Goal: Task Accomplishment & Management: Manage account settings

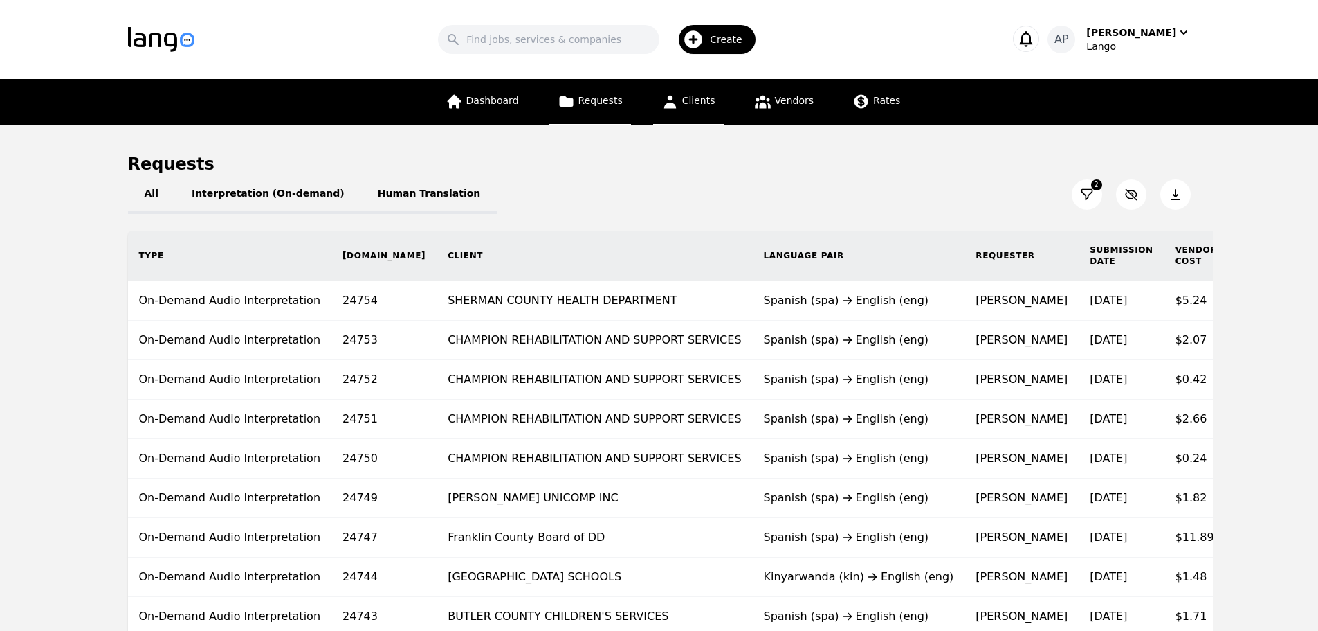
click at [667, 102] on icon at bounding box center [670, 101] width 17 height 17
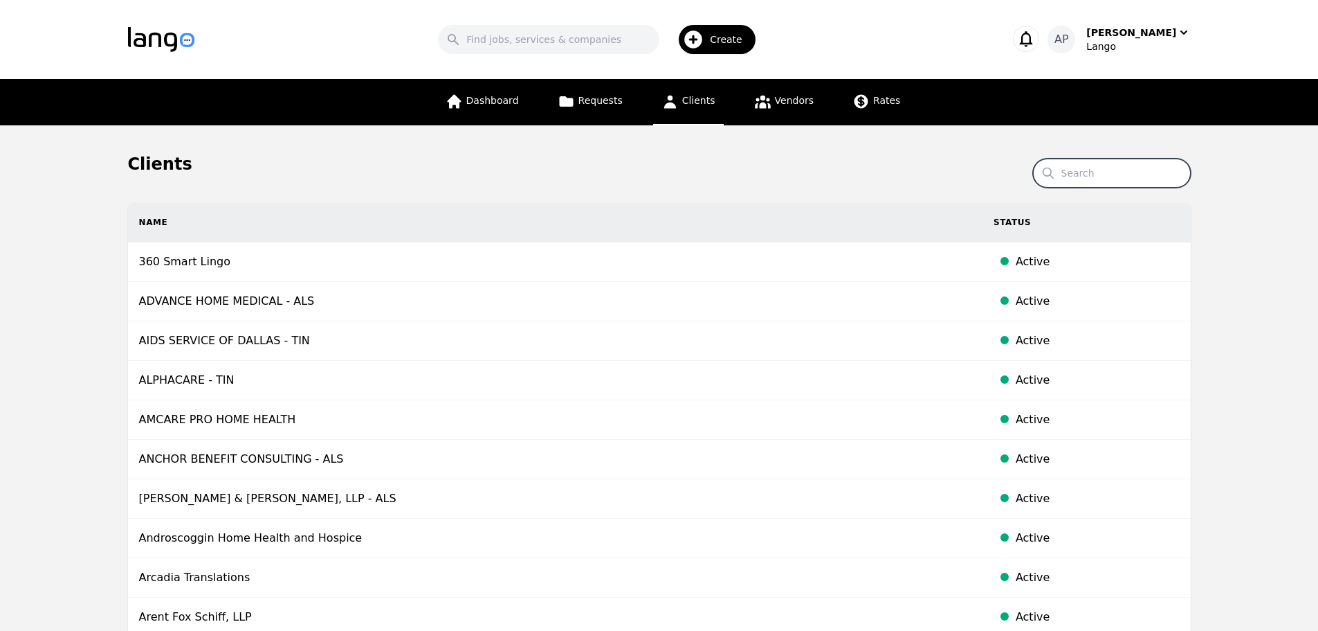
click at [1123, 169] on input "Search" at bounding box center [1112, 172] width 158 height 29
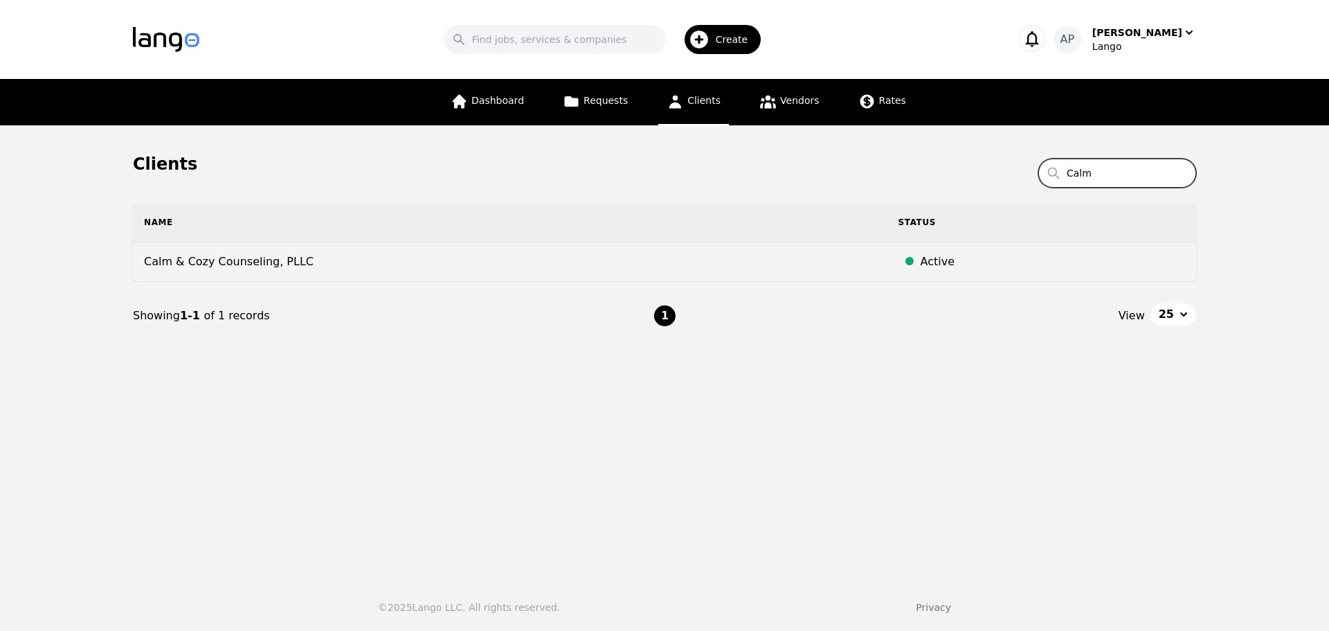
type input "Calm"
click at [392, 253] on td "Calm & Cozy Counseling, PLLC" at bounding box center [510, 261] width 754 height 39
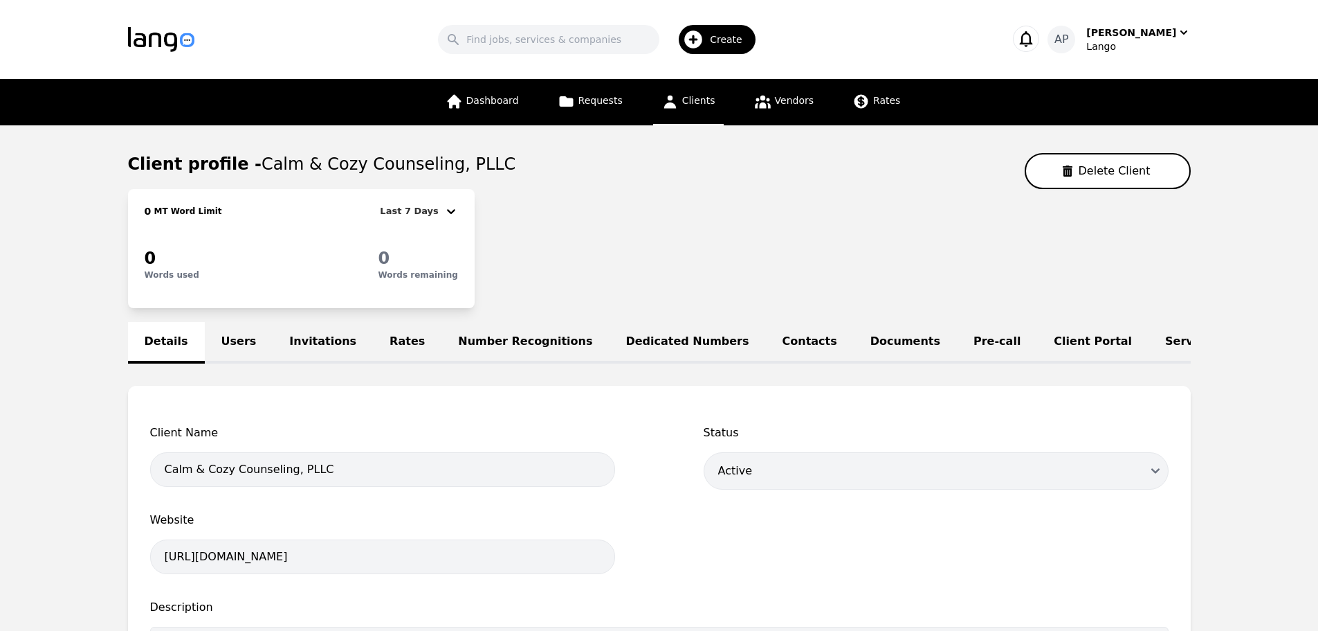
click at [373, 343] on link "Rates" at bounding box center [407, 343] width 69 height 42
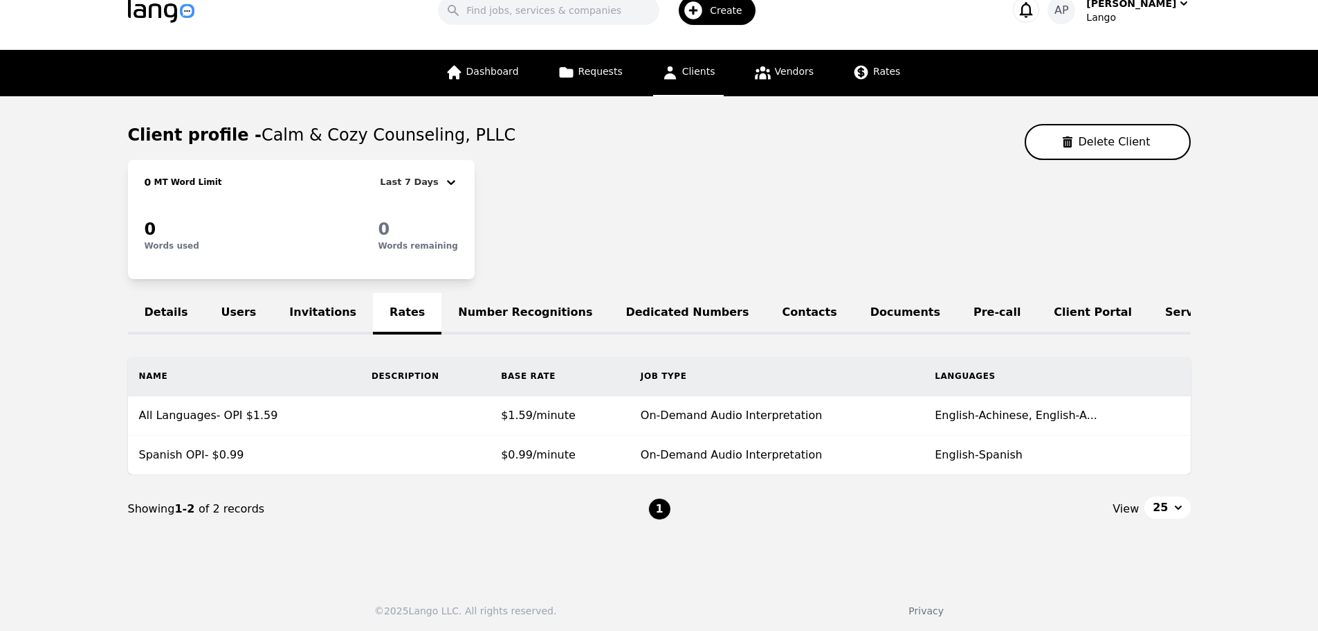
scroll to position [42, 0]
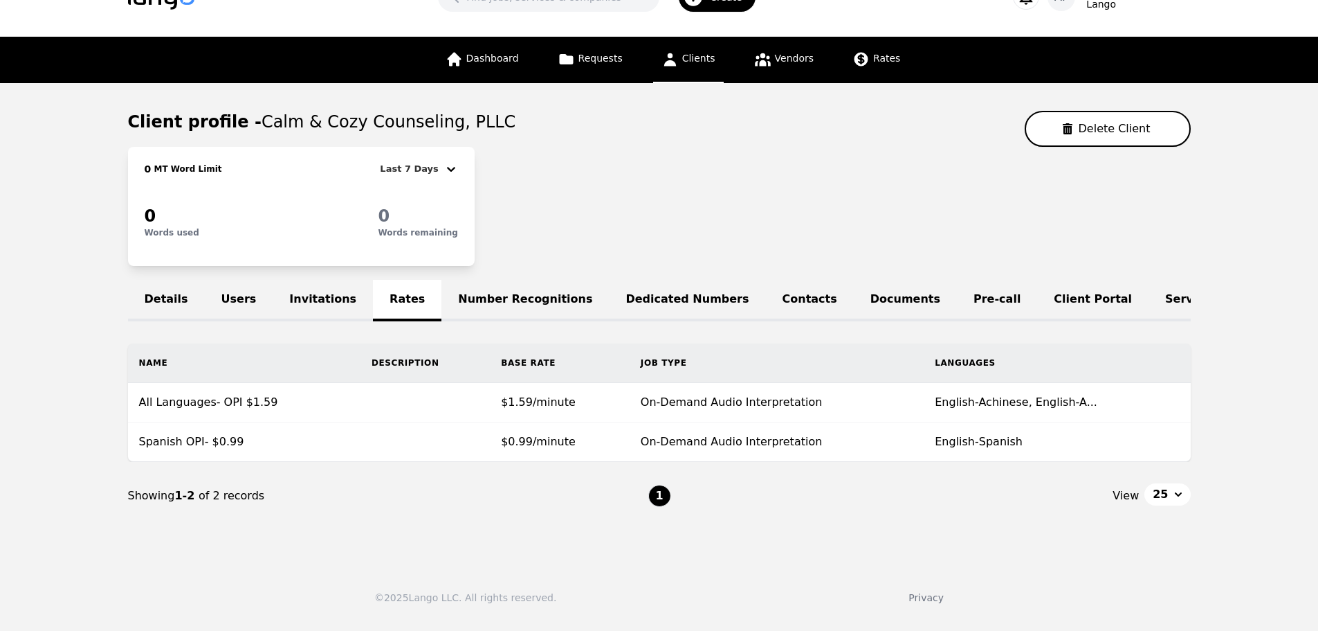
click at [680, 61] on link "Clients" at bounding box center [688, 60] width 71 height 46
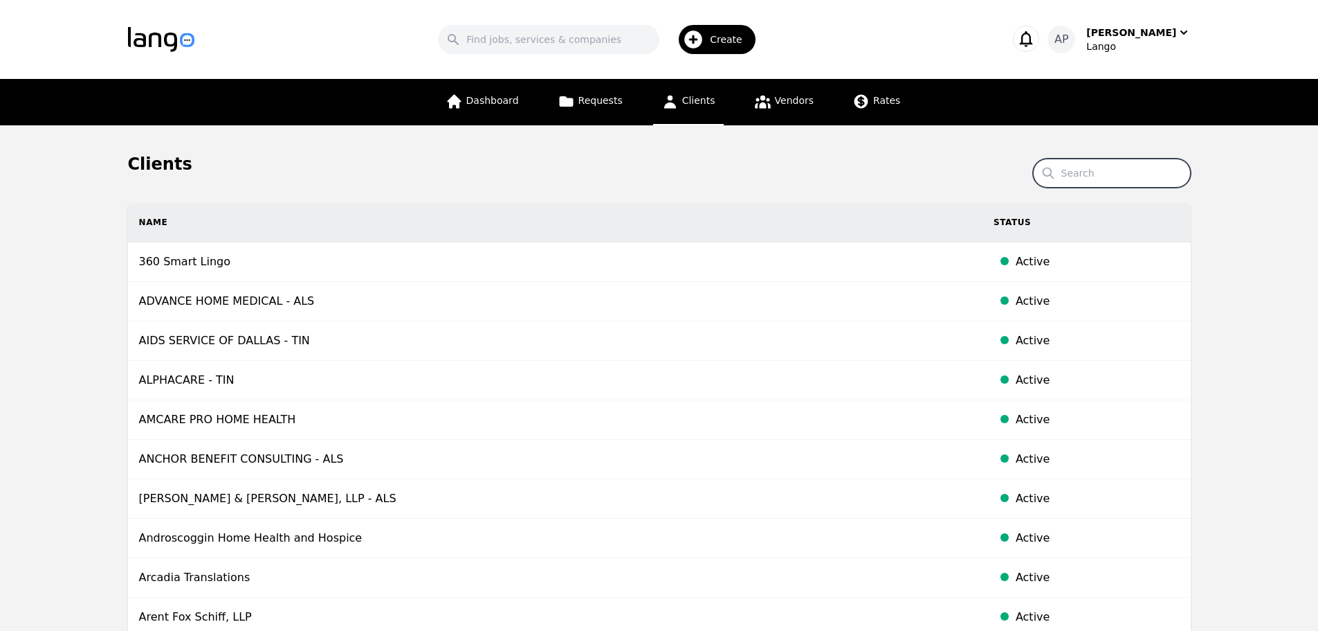
click at [1114, 183] on input "Search" at bounding box center [1112, 172] width 158 height 29
type input "excel"
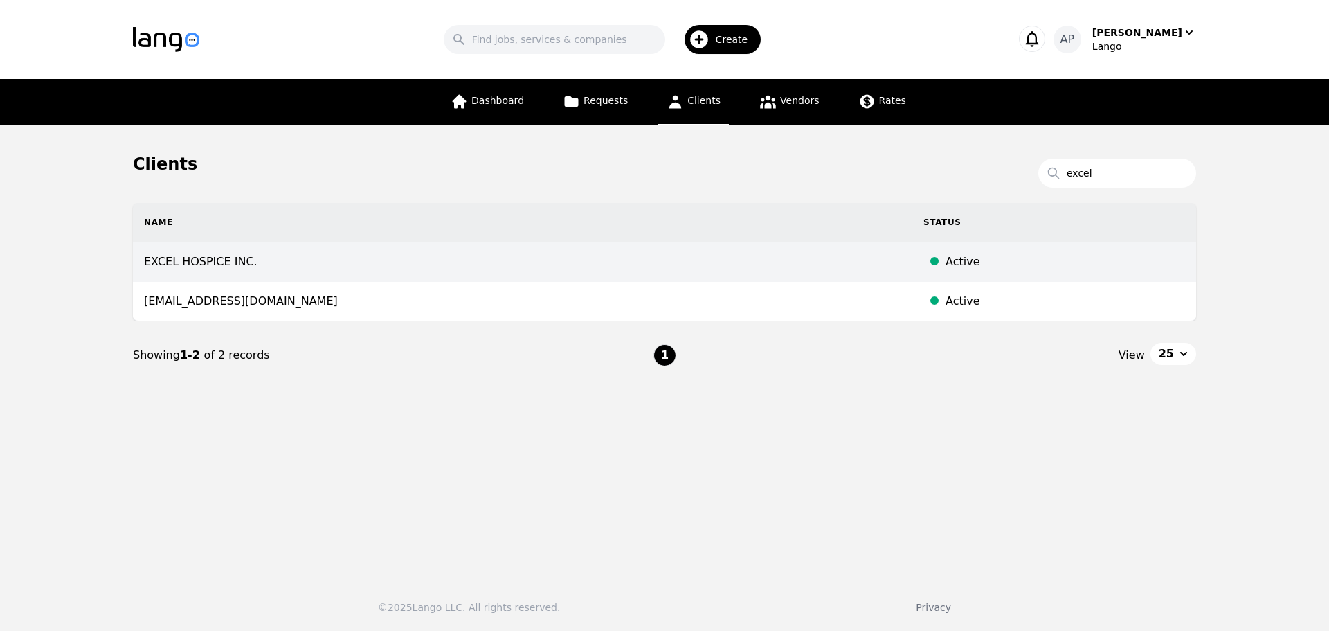
click at [276, 273] on td "EXCEL HOSPICE INC." at bounding box center [522, 261] width 779 height 39
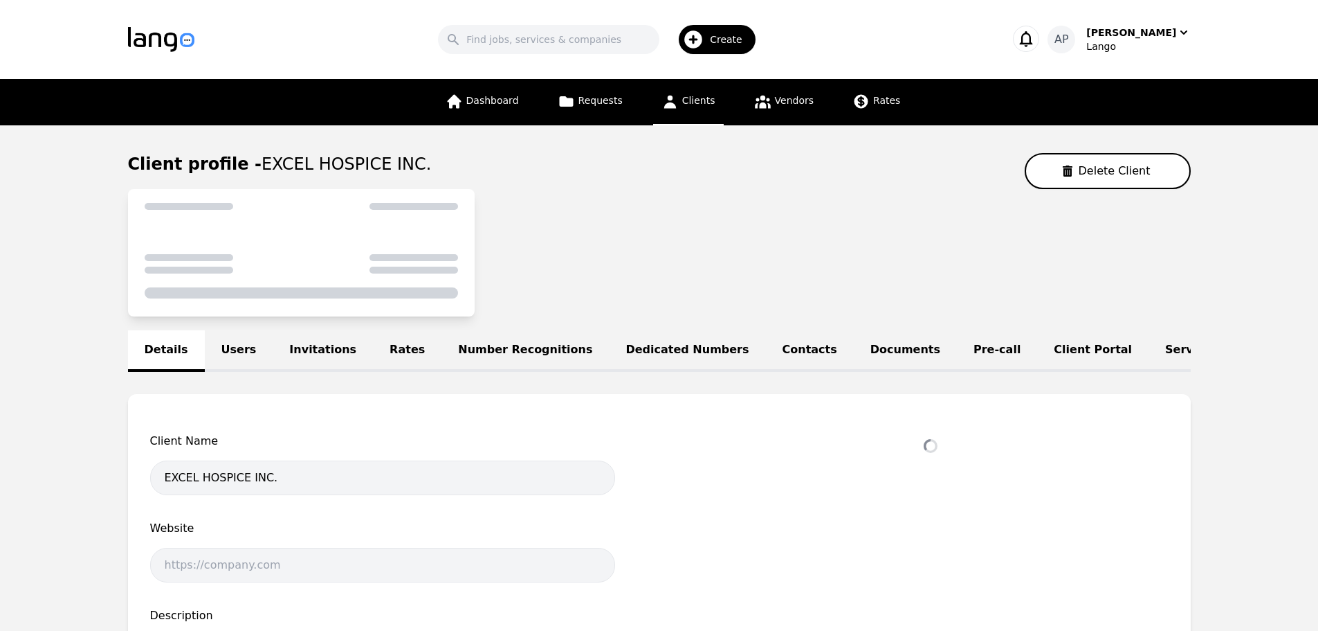
select select "active"
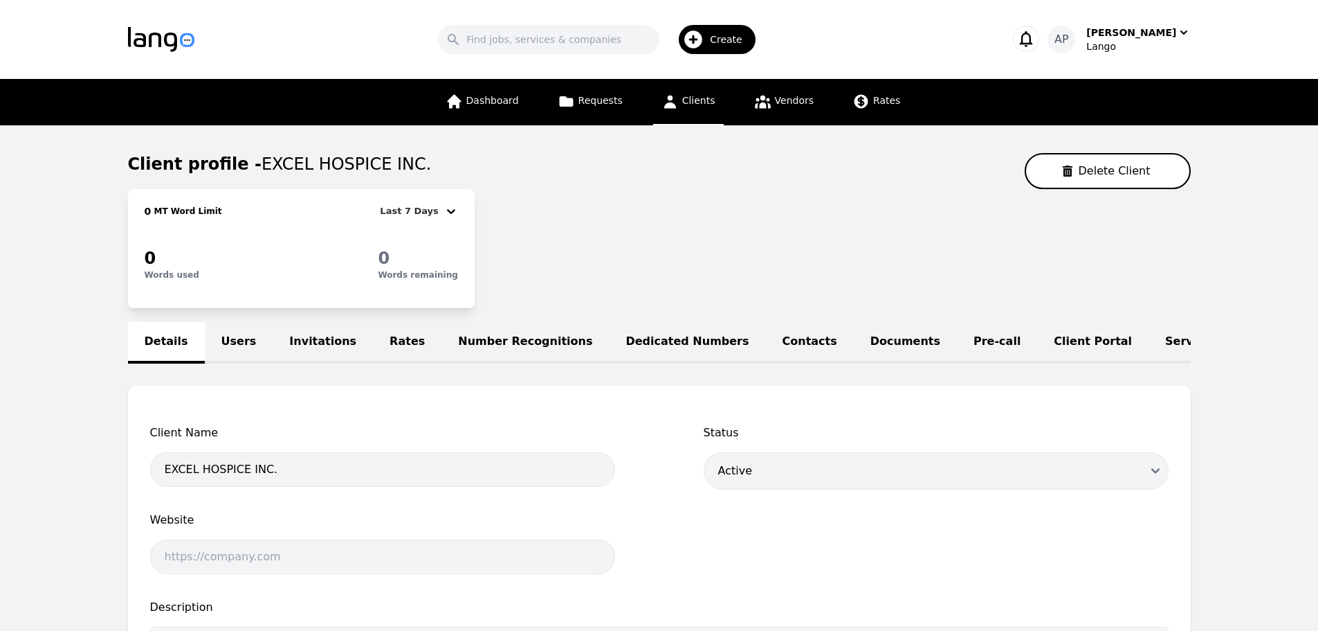
click at [386, 351] on link "Rates" at bounding box center [407, 343] width 69 height 42
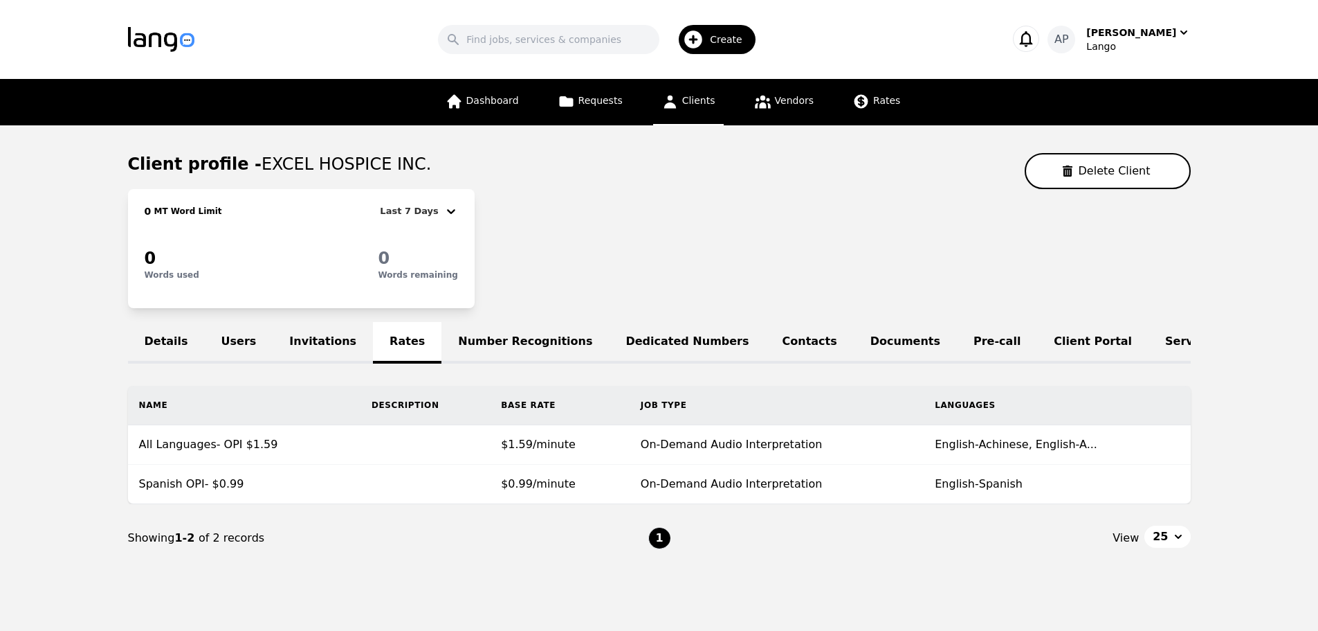
click at [721, 98] on div "Dashboard Requests Clients Vendors Rates" at bounding box center [673, 102] width 472 height 46
click at [694, 101] on span "Clients" at bounding box center [698, 100] width 33 height 11
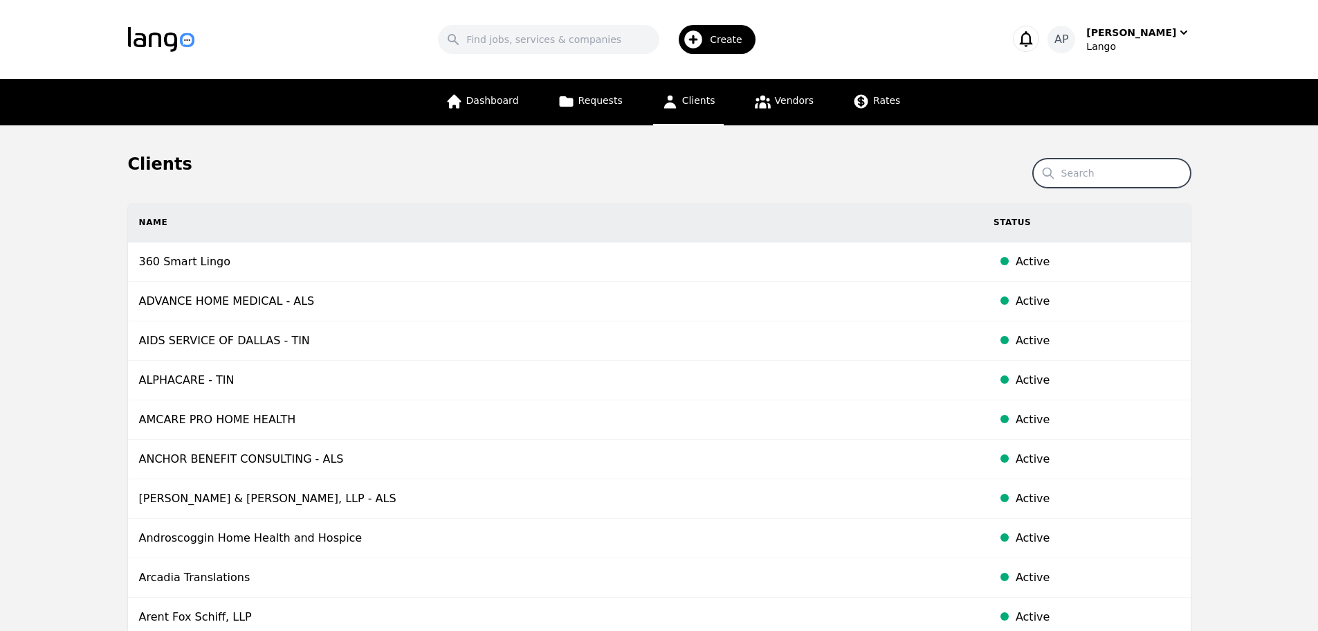
click at [1109, 184] on input "Search" at bounding box center [1112, 172] width 158 height 29
paste input "Beechwood Independent Schools"
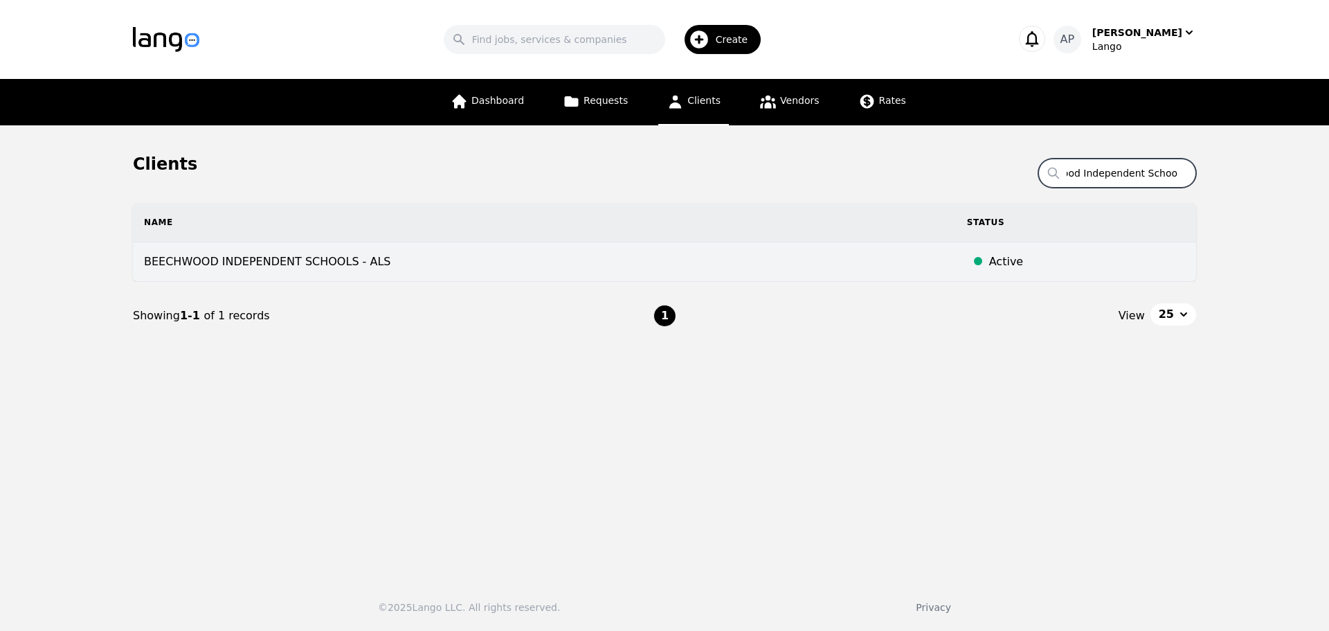
type input "Beechwood Independent Schools"
click at [772, 254] on td "BEECHWOOD INDEPENDENT SCHOOLS - ALS" at bounding box center [544, 261] width 823 height 39
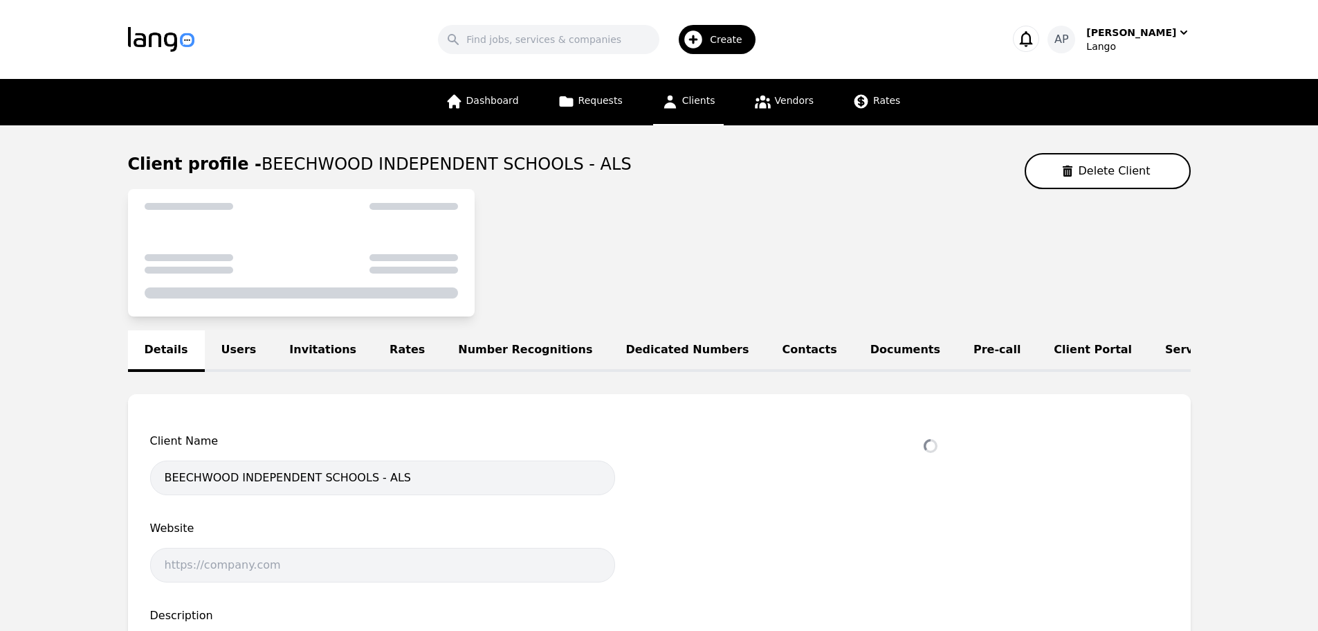
select select "active"
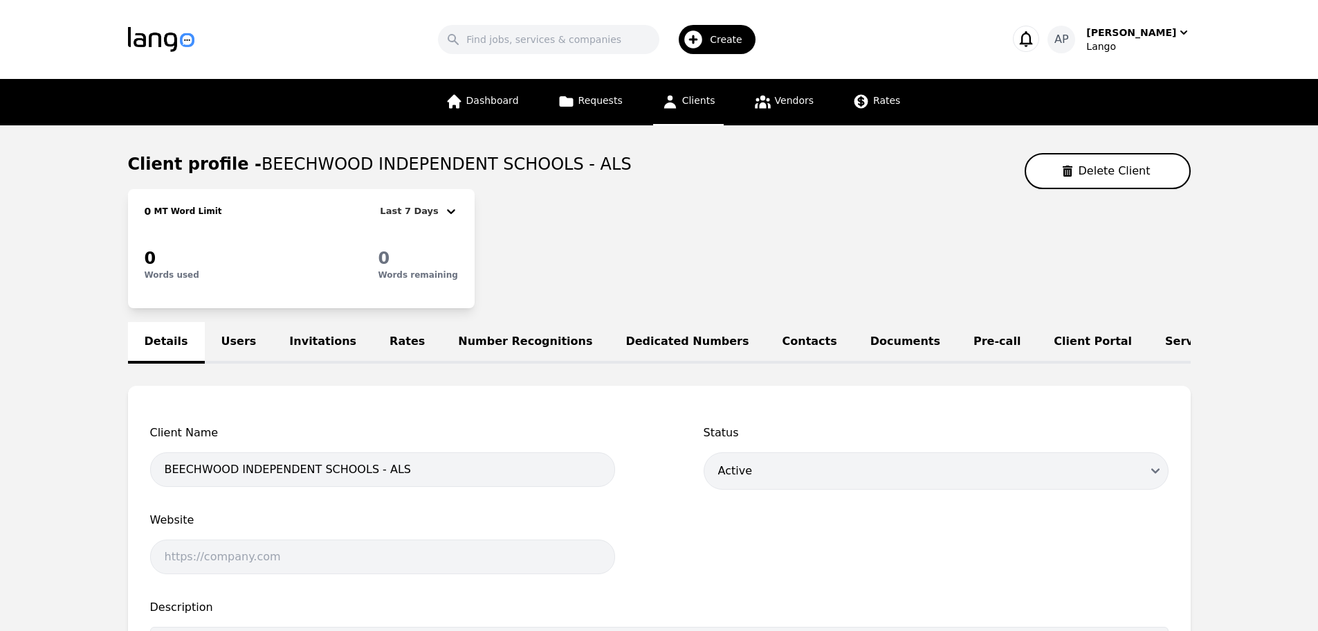
click at [373, 347] on link "Rates" at bounding box center [407, 343] width 69 height 42
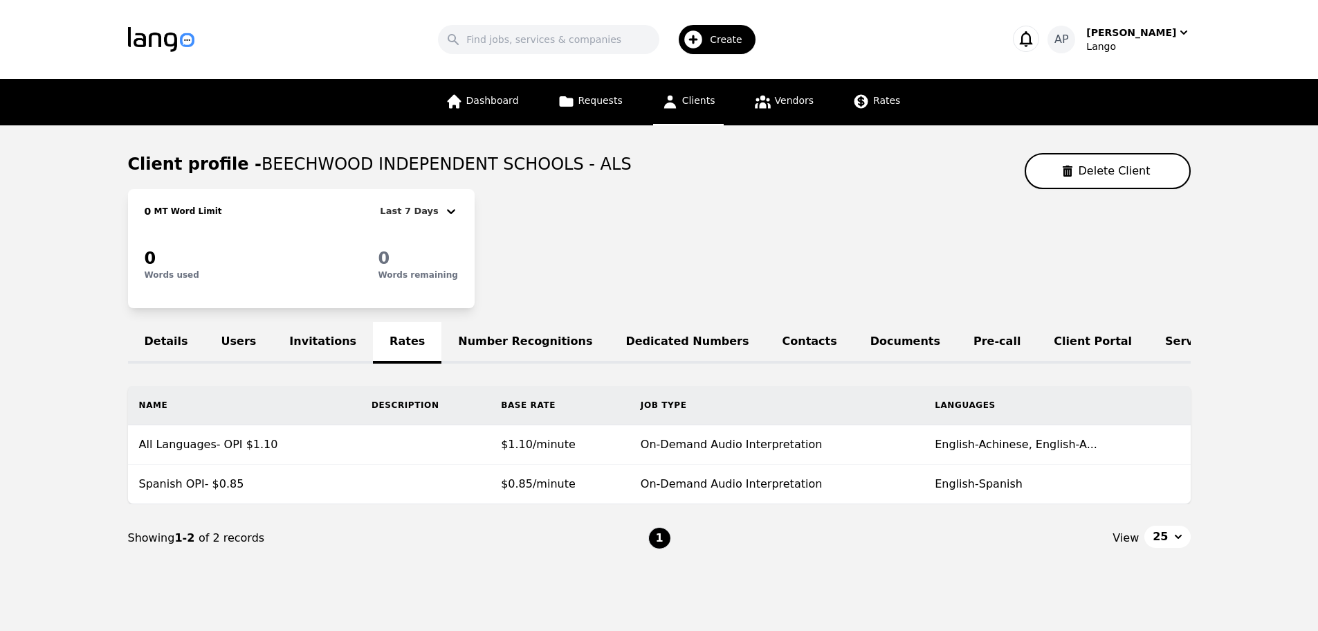
click at [691, 122] on link "Clients" at bounding box center [688, 102] width 71 height 46
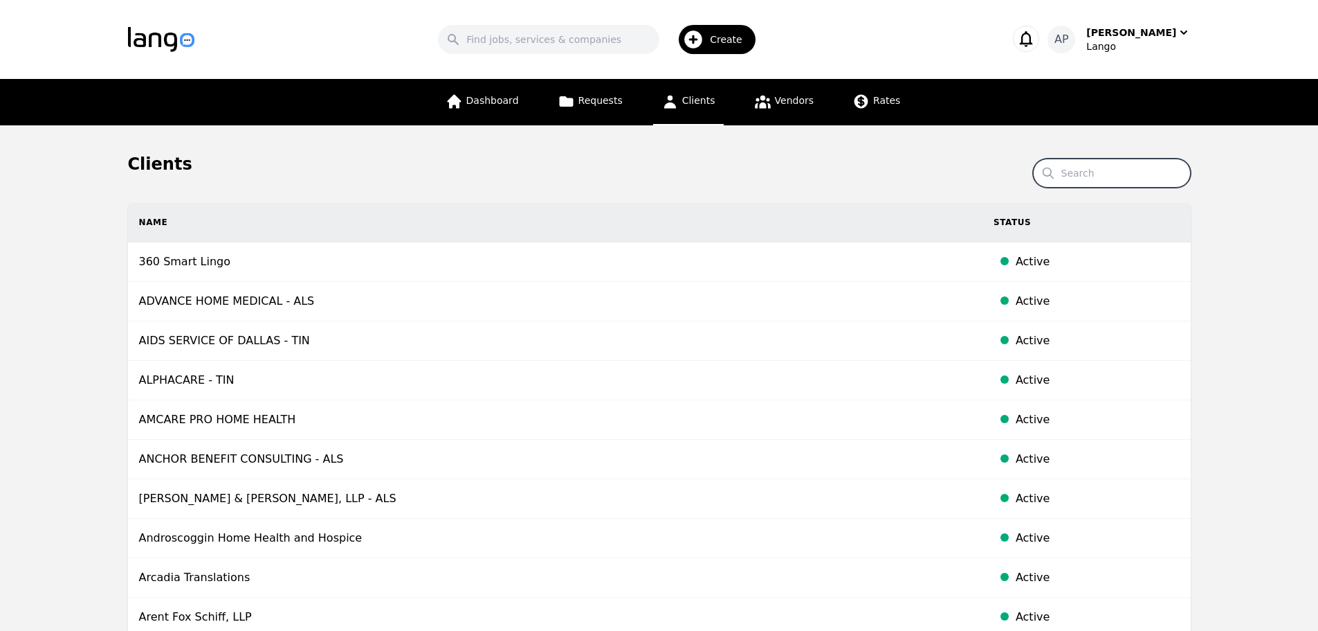
click at [1160, 174] on input "Search" at bounding box center [1112, 172] width 158 height 29
paste input "BABY HEALTH SERVICES"
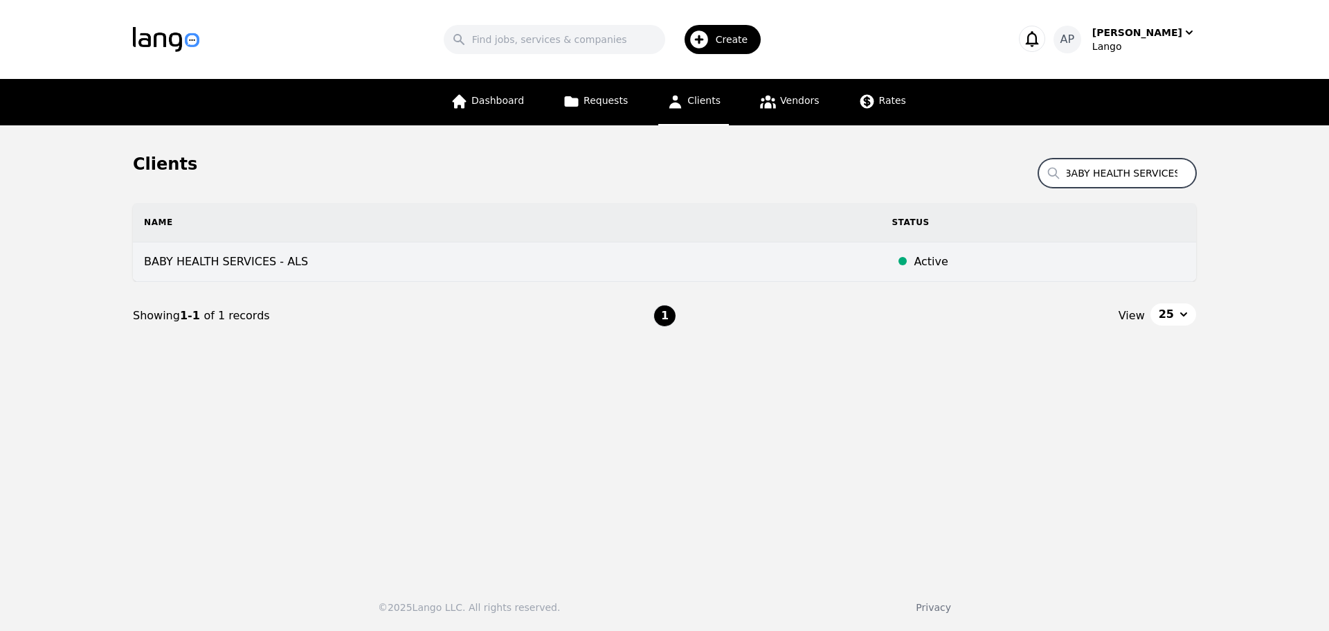
type input "BABY HEALTH SERVICES"
click at [751, 272] on td "BABY HEALTH SERVICES - ALS" at bounding box center [506, 261] width 747 height 39
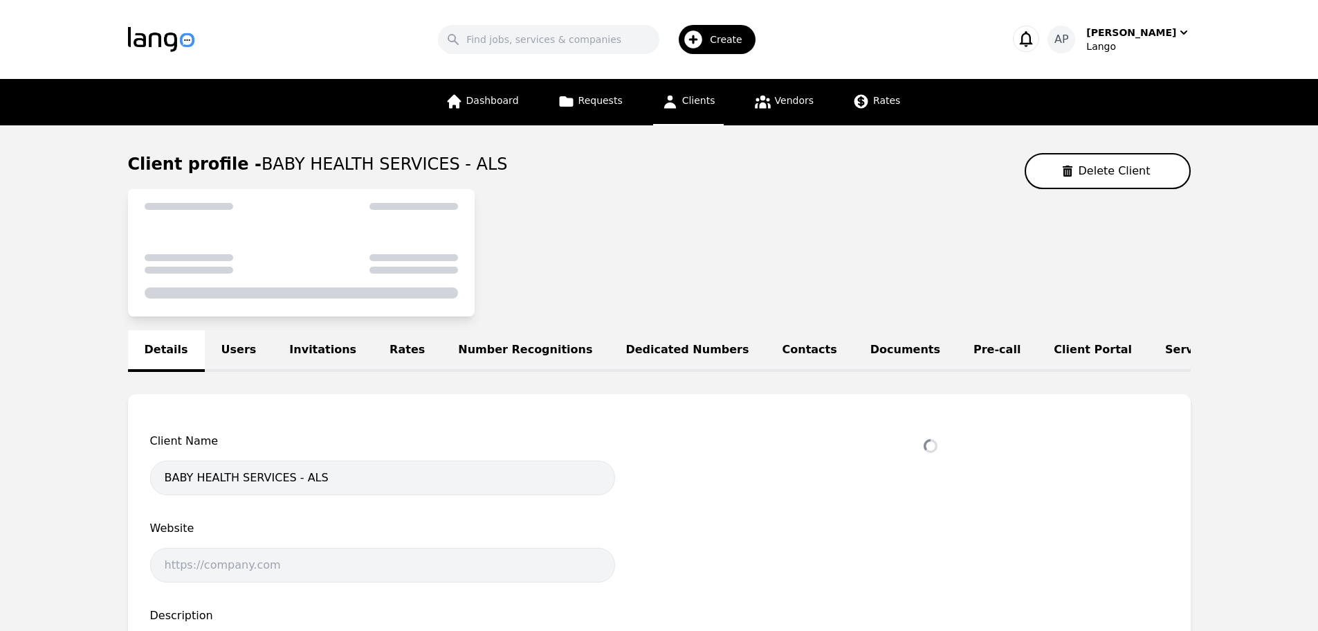
select select "active"
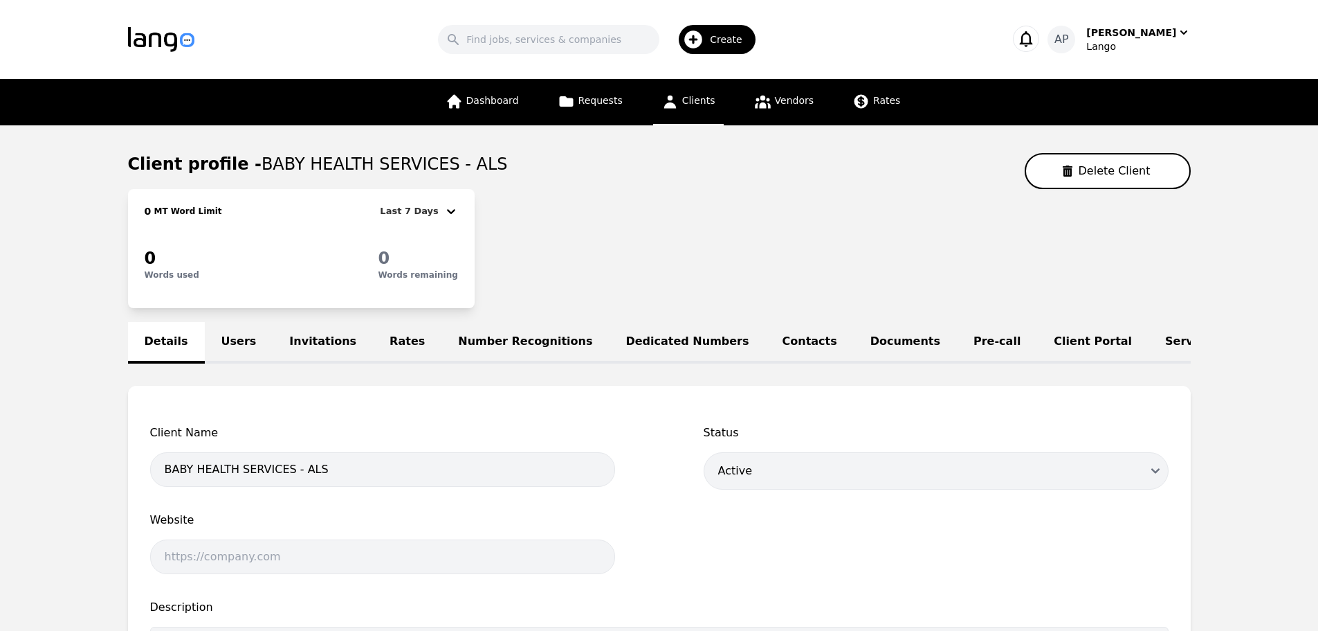
click at [376, 340] on link "Rates" at bounding box center [407, 343] width 69 height 42
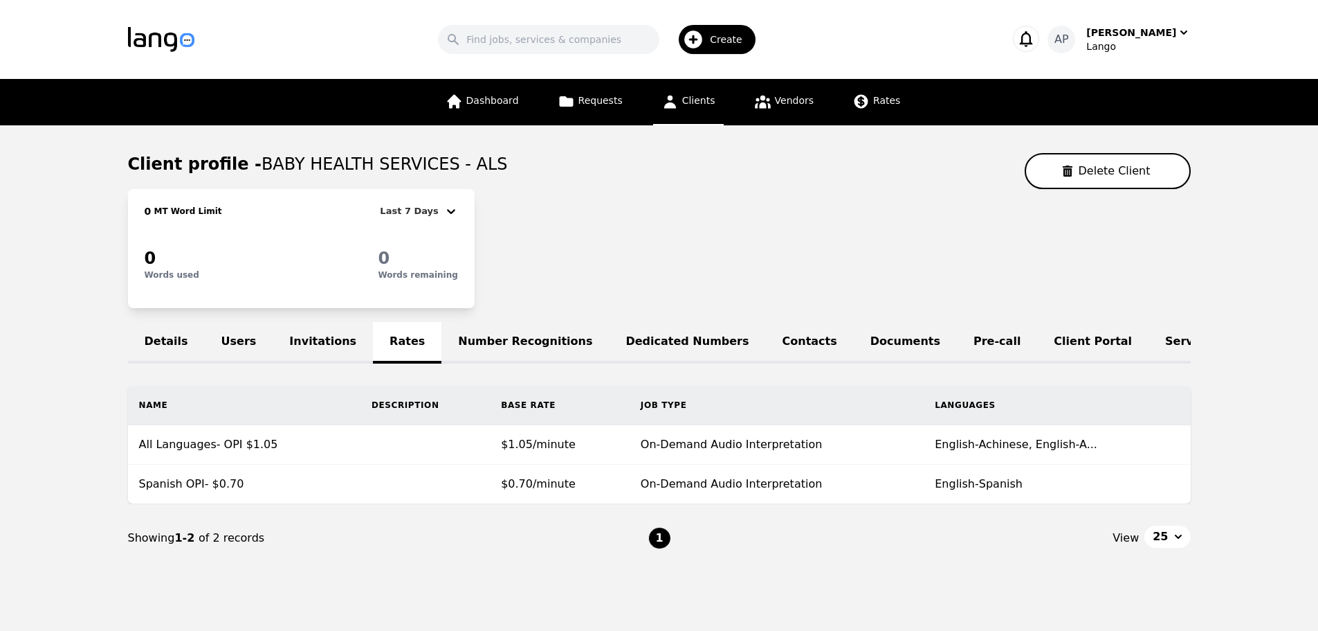
click at [711, 100] on span "Clients" at bounding box center [698, 100] width 33 height 11
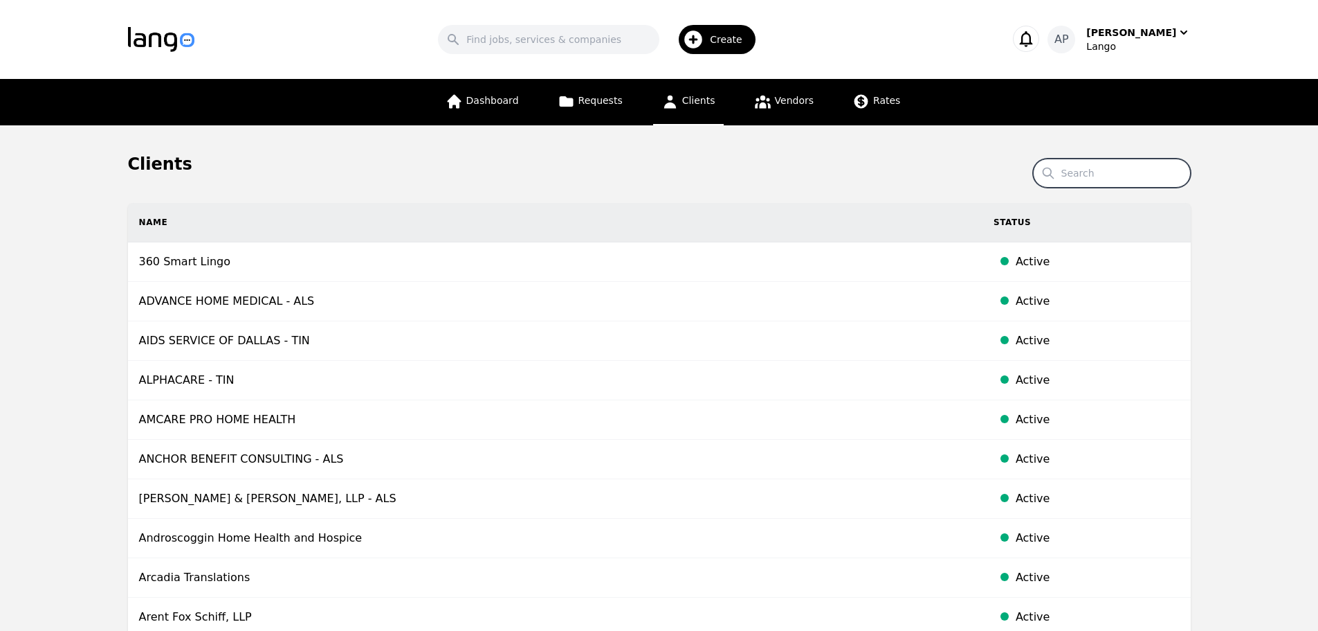
click at [1136, 171] on input "Search" at bounding box center [1112, 172] width 158 height 29
type input "Kenton"
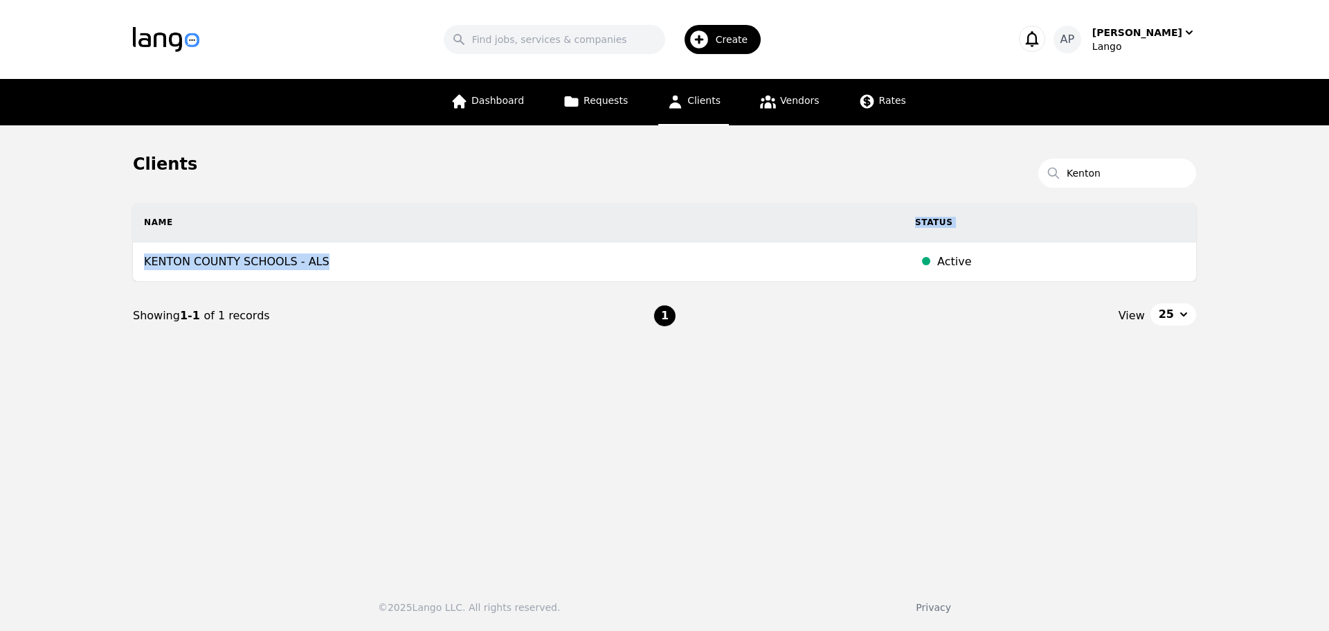
click at [352, 240] on table "Name Status KENTON COUNTY SCHOOLS - ALS Active" at bounding box center [664, 242] width 1063 height 78
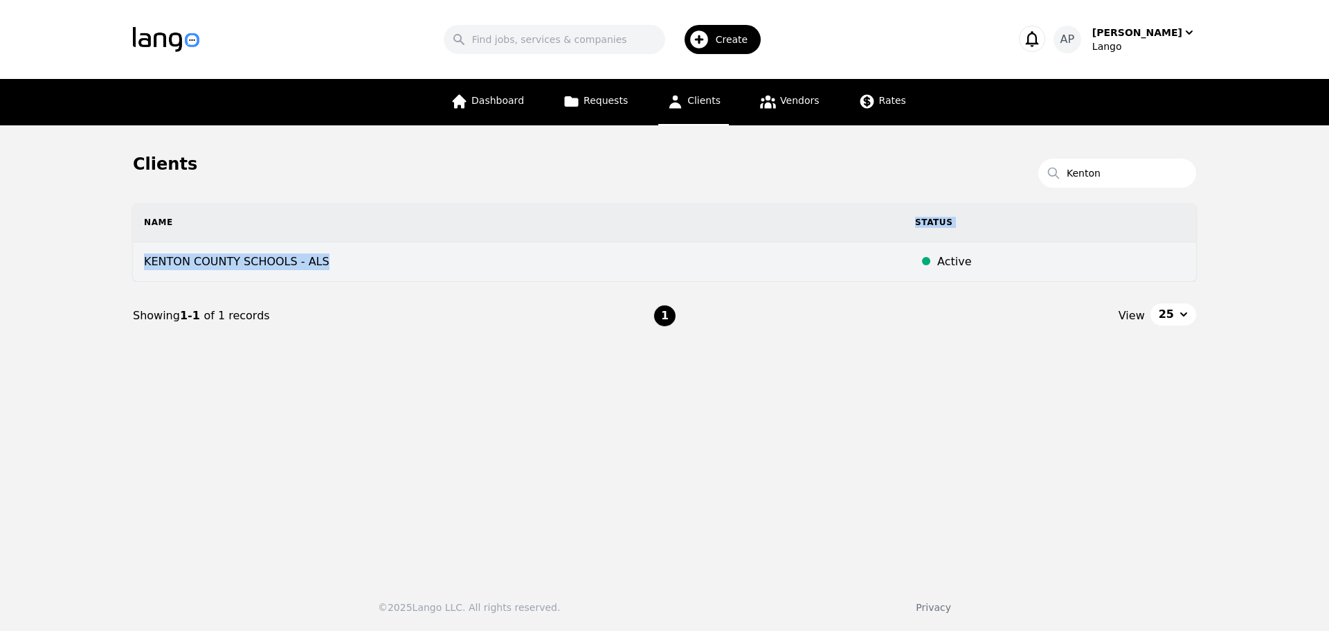
click at [352, 254] on td "KENTON COUNTY SCHOOLS - ALS" at bounding box center [518, 261] width 771 height 39
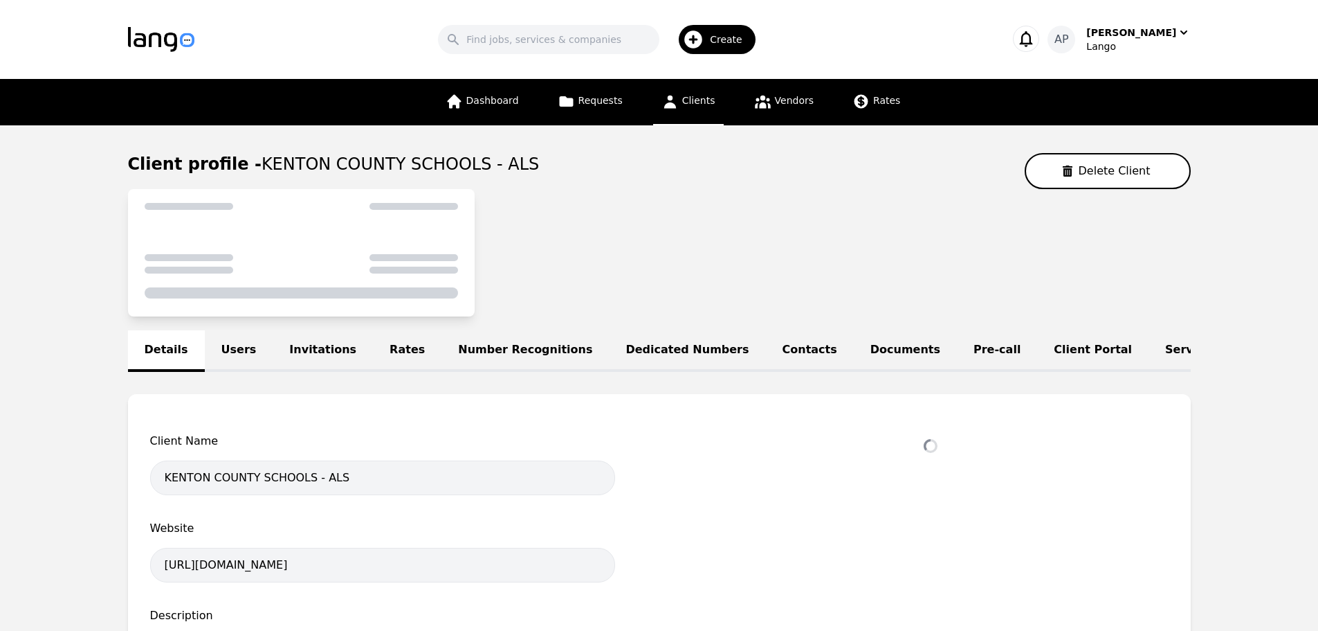
select select "active"
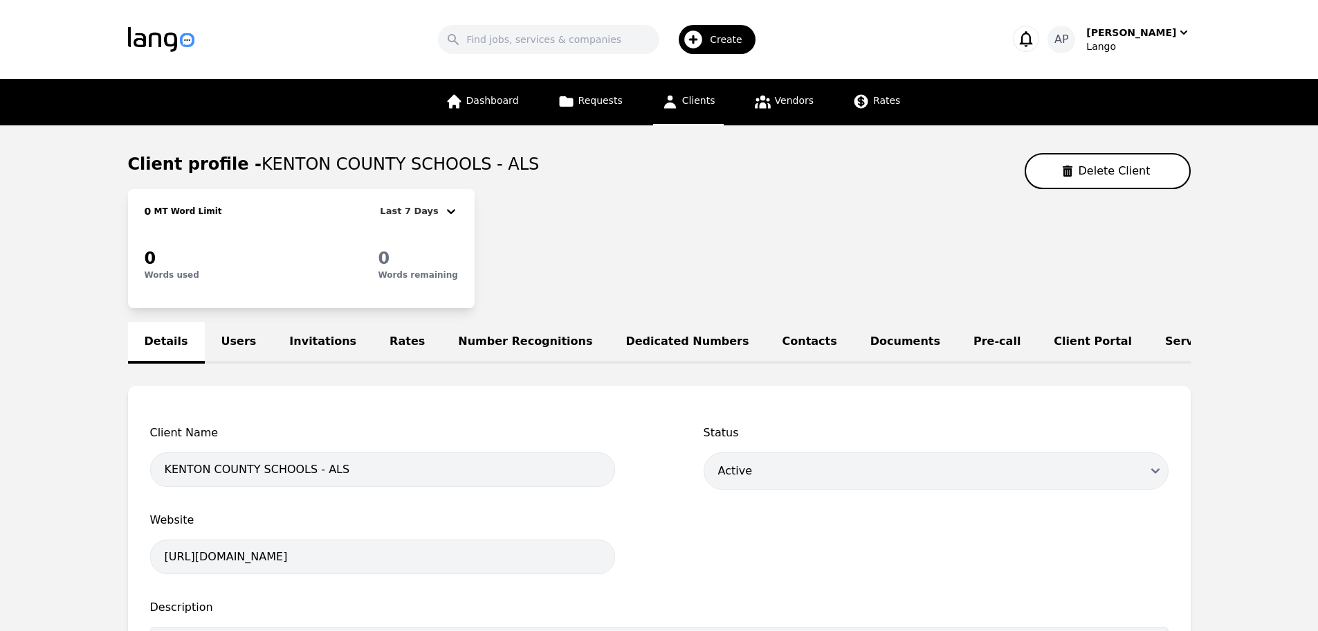
click at [400, 345] on link "Rates" at bounding box center [407, 343] width 69 height 42
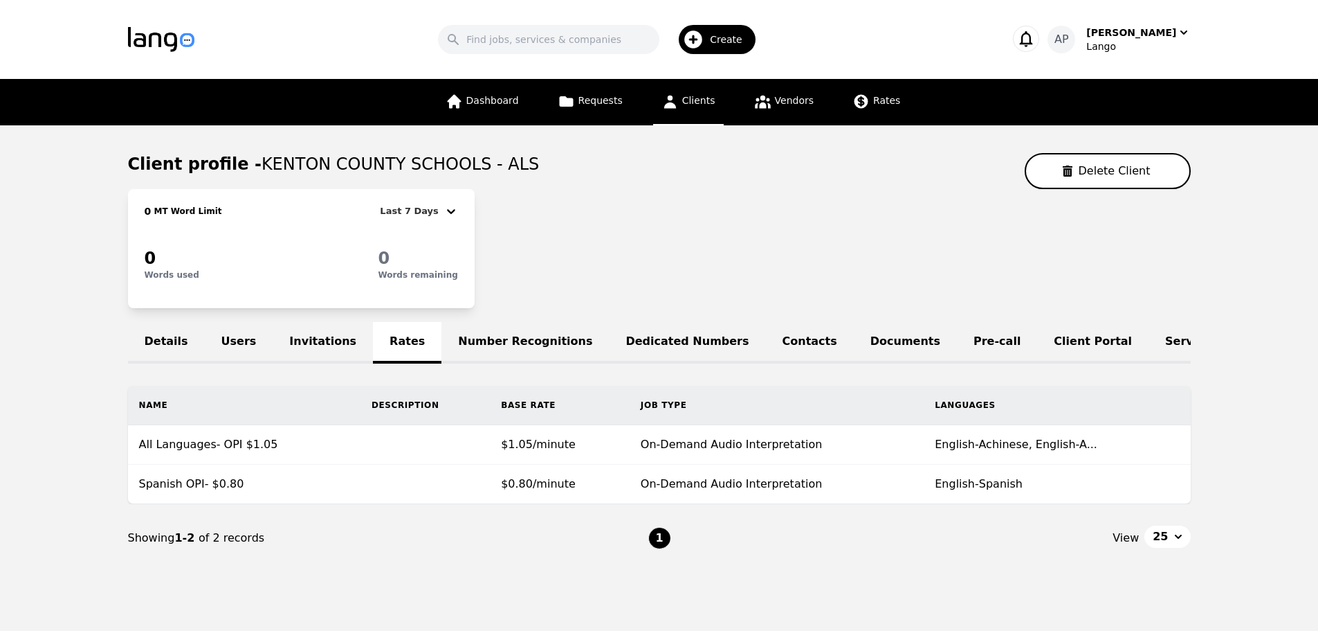
drag, startPoint x: 703, startPoint y: 103, endPoint x: 767, endPoint y: 147, distance: 77.2
click at [705, 103] on span "Clients" at bounding box center [698, 100] width 33 height 11
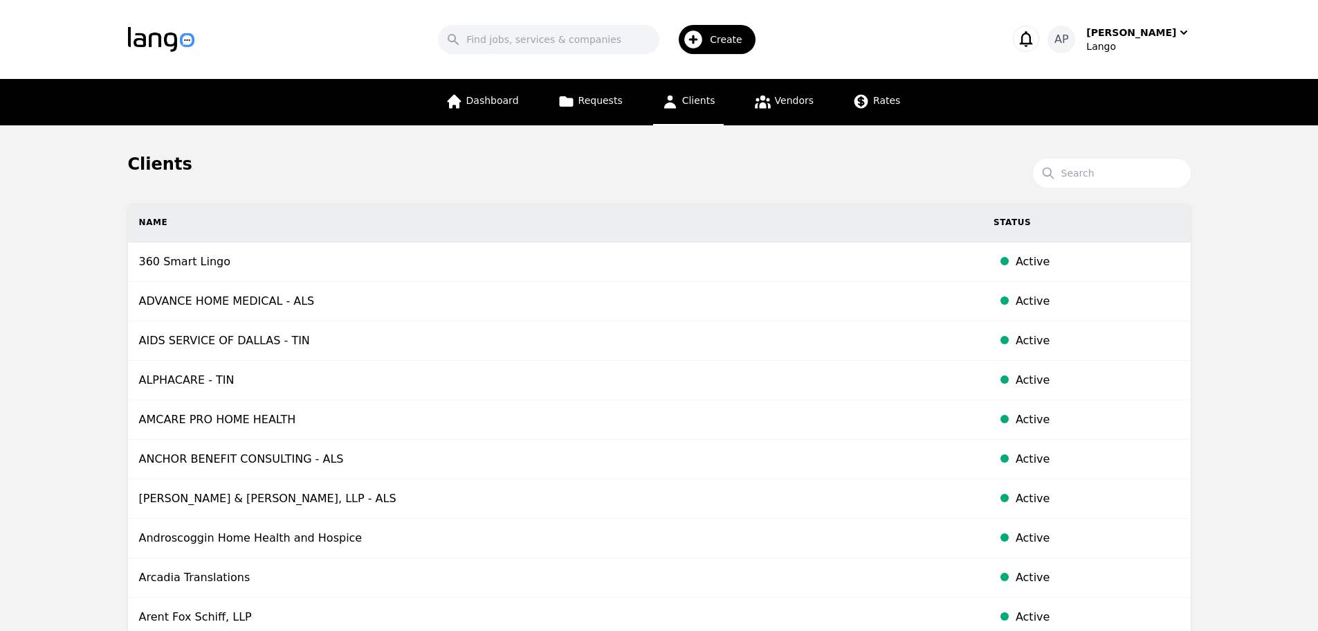
click at [1078, 153] on h1 "Clients" at bounding box center [659, 164] width 1063 height 22
click at [1080, 170] on input "Search" at bounding box center [1112, 172] width 158 height 29
type input "Metro"
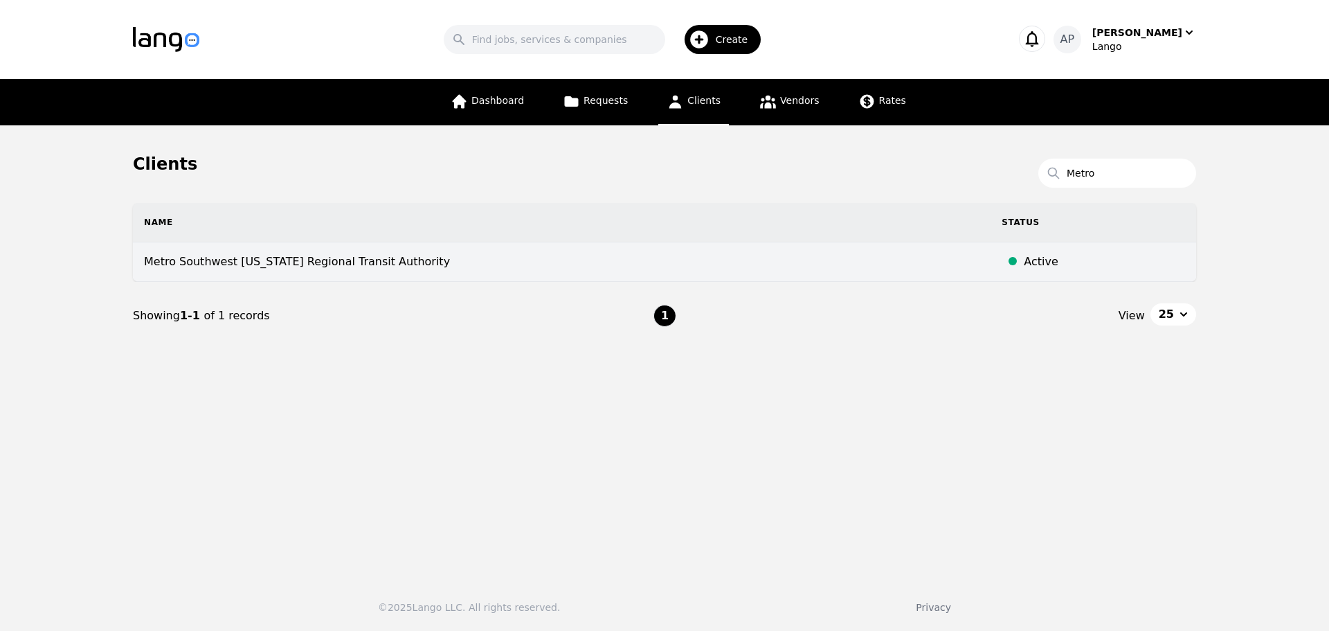
click at [418, 259] on td "Metro Southwest [US_STATE] Regional Transit Authority" at bounding box center [562, 261] width 858 height 39
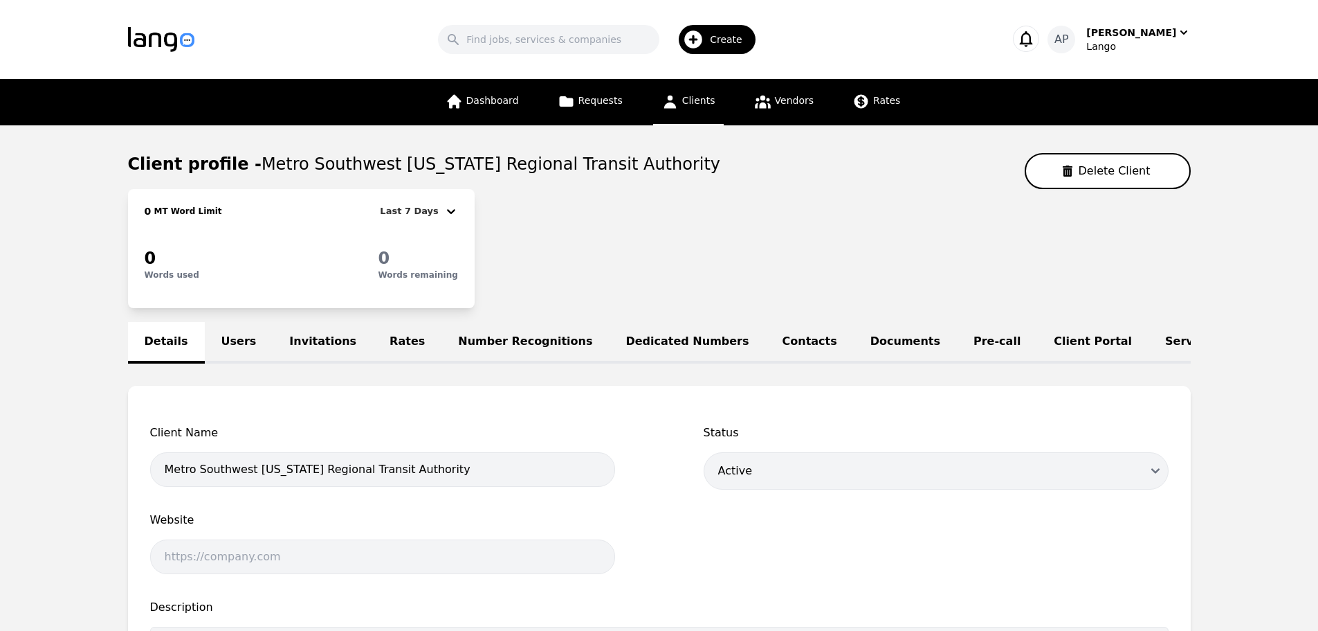
click at [373, 334] on link "Rates" at bounding box center [407, 343] width 69 height 42
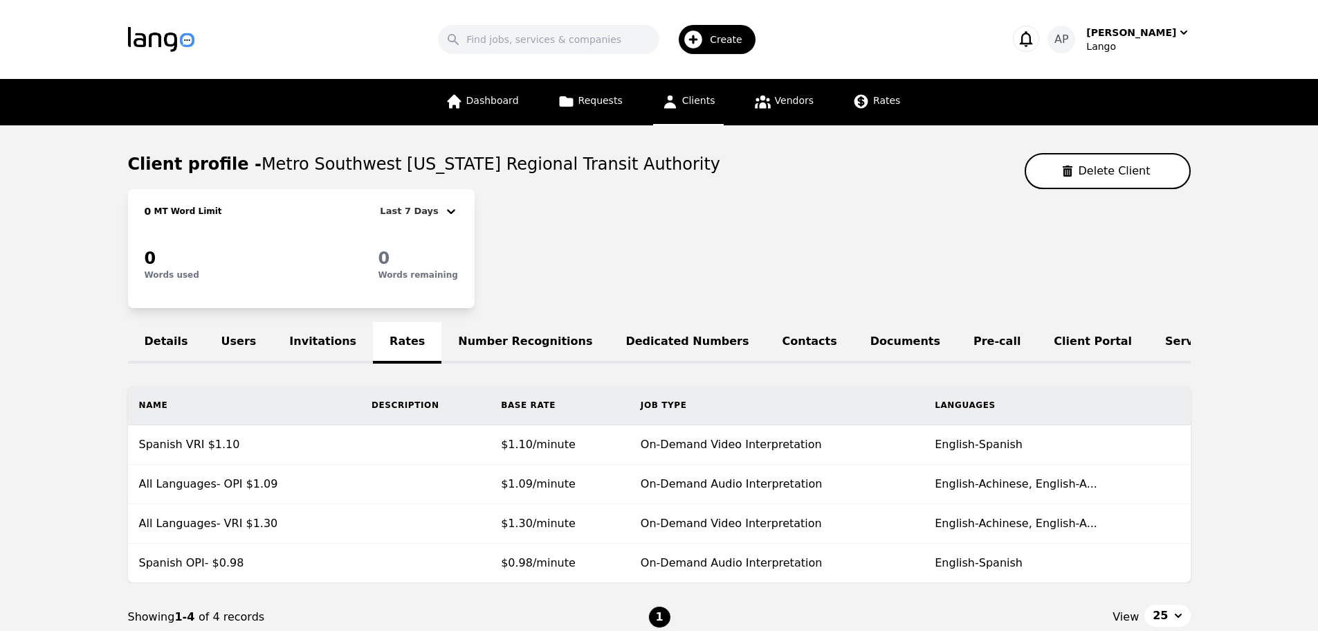
click at [383, 335] on div "Details Users Invitations Rates Number Recognitions Dedicated Numbers Contacts …" at bounding box center [659, 343] width 1063 height 42
click at [667, 104] on icon at bounding box center [670, 102] width 12 height 13
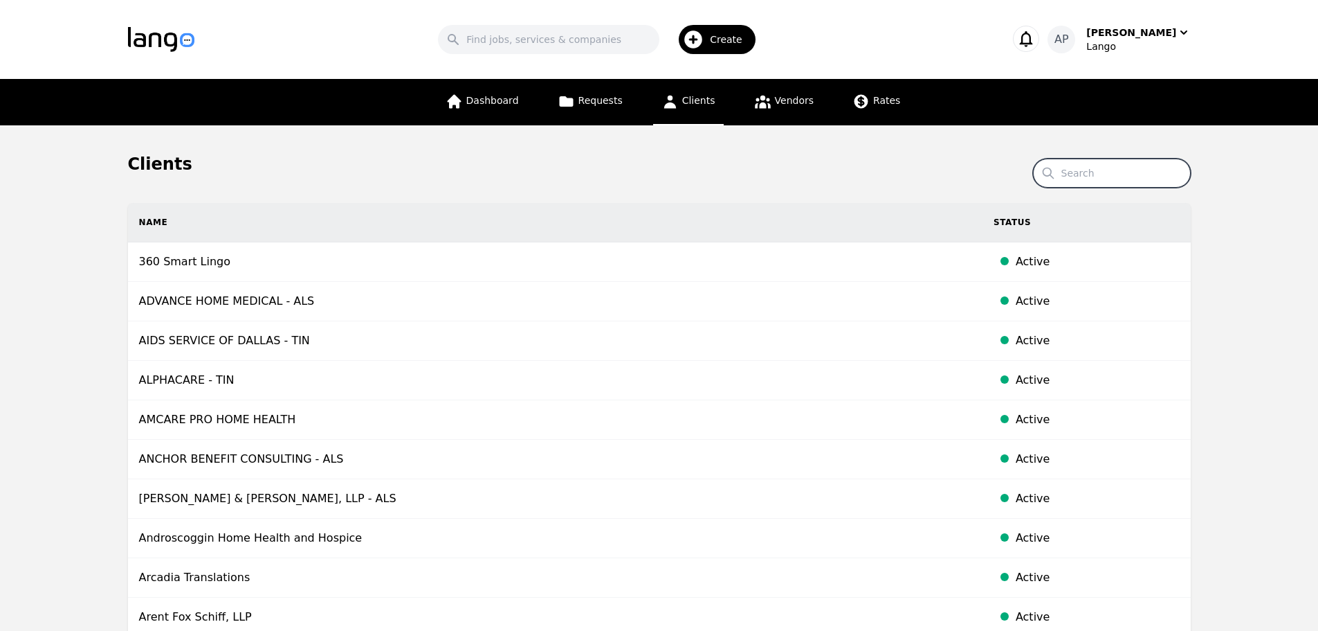
click at [1098, 181] on input "Search" at bounding box center [1112, 172] width 158 height 29
type input "[PERSON_NAME]"
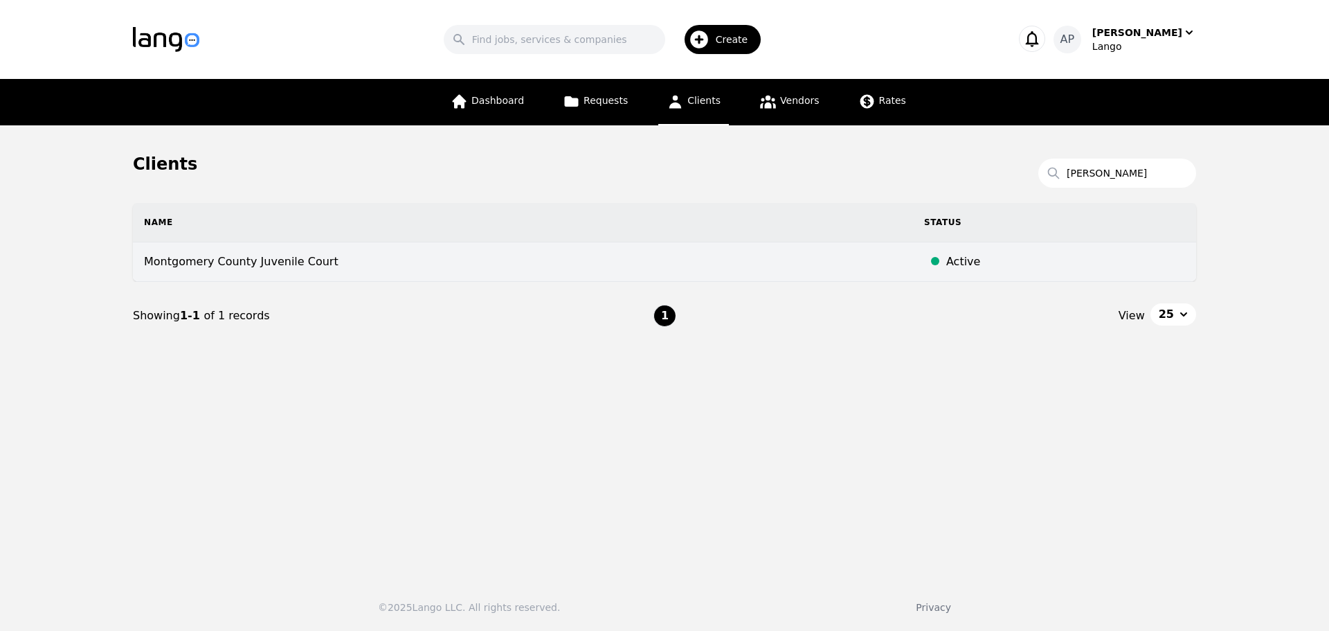
click at [486, 256] on td "Montgomery County Juvenile Court" at bounding box center [523, 261] width 780 height 39
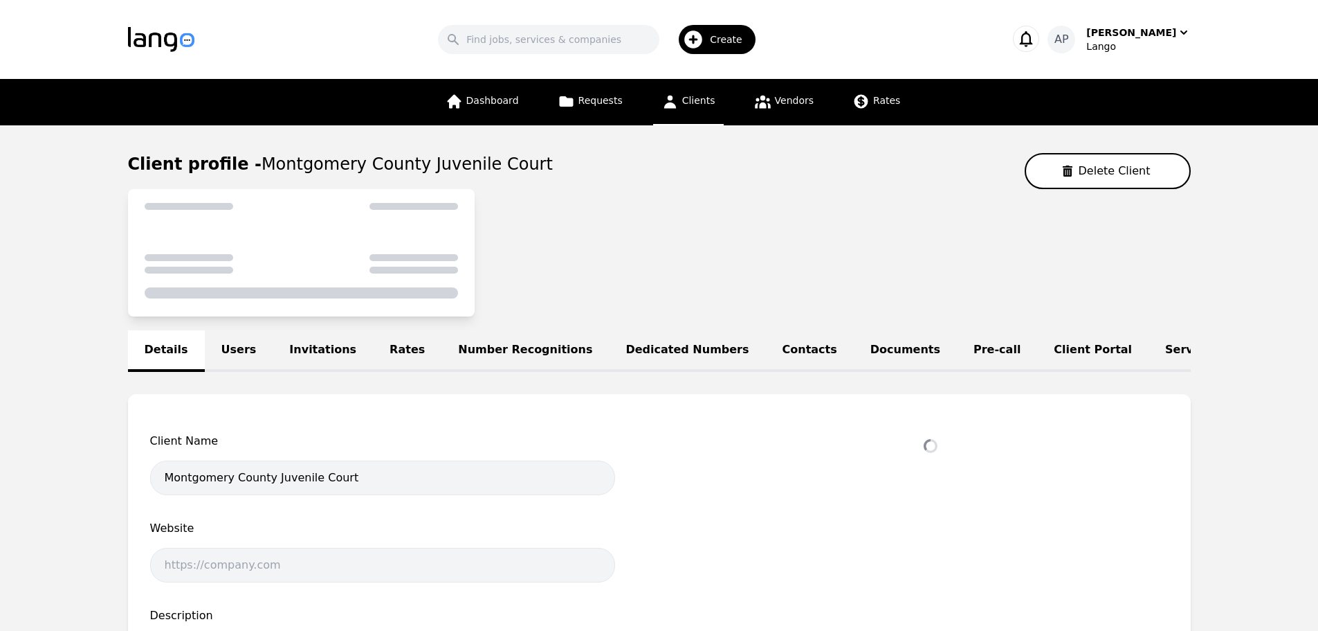
select select "active"
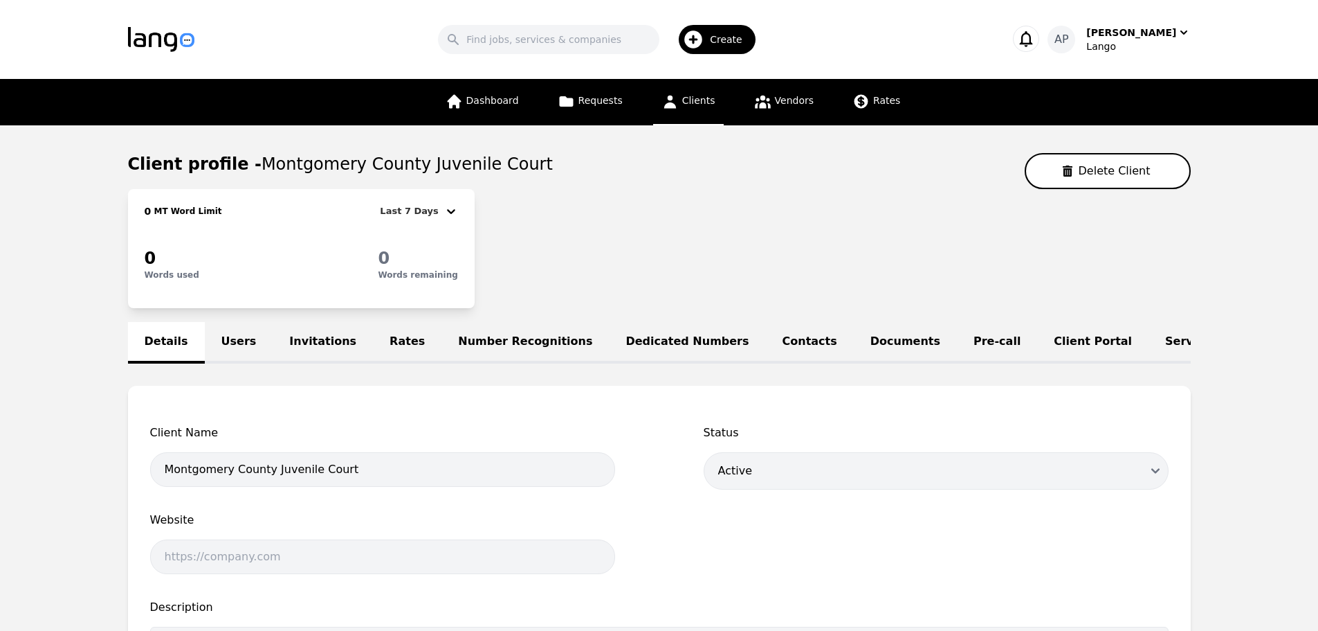
click at [388, 334] on link "Rates" at bounding box center [407, 343] width 69 height 42
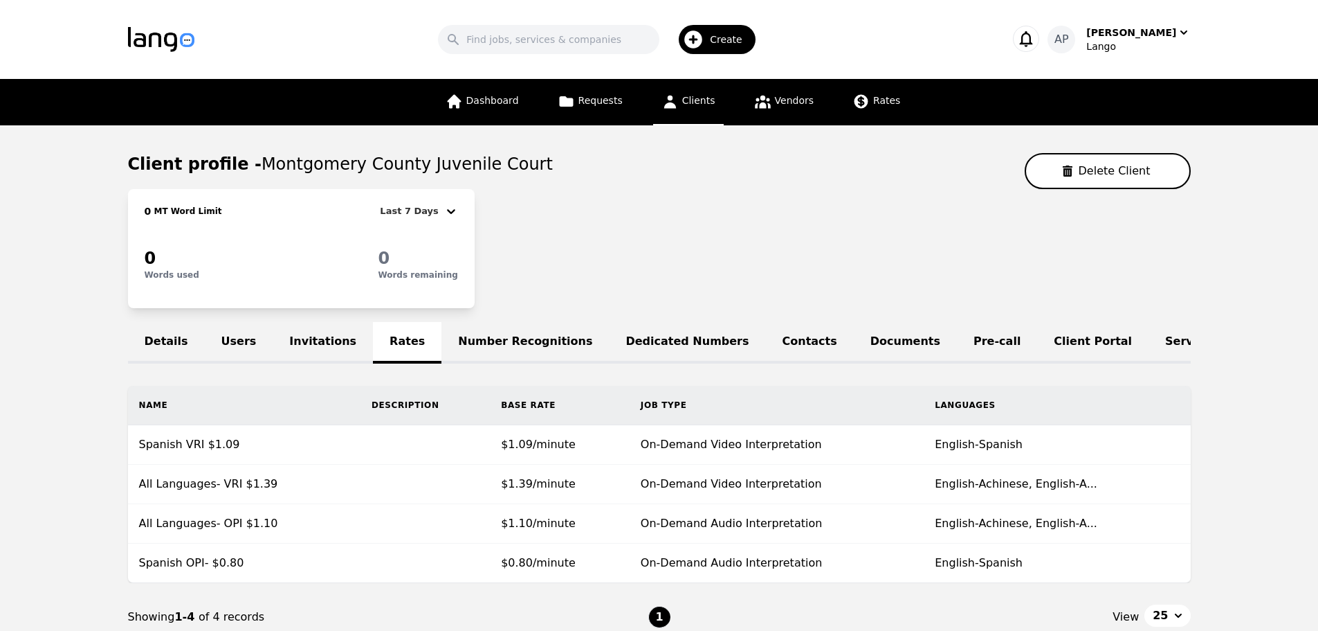
click at [686, 102] on span "Clients" at bounding box center [698, 100] width 33 height 11
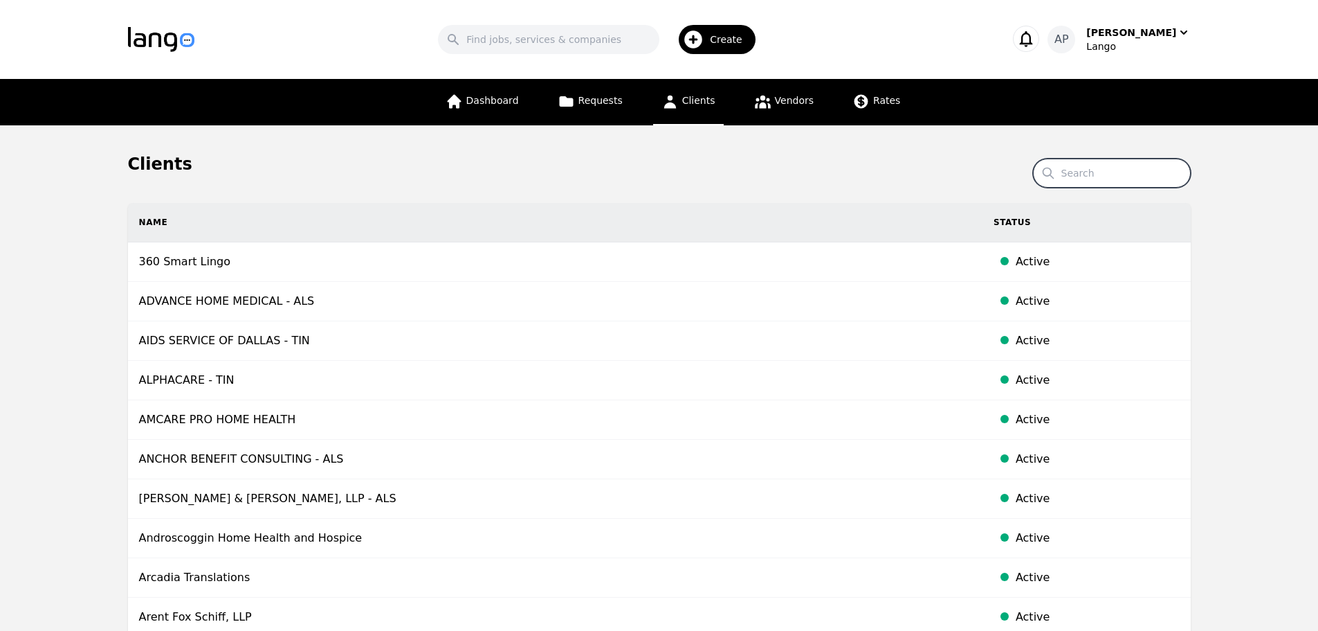
click at [1104, 173] on input "Search" at bounding box center [1112, 172] width 158 height 29
click at [1147, 170] on input "RX" at bounding box center [1112, 172] width 158 height 29
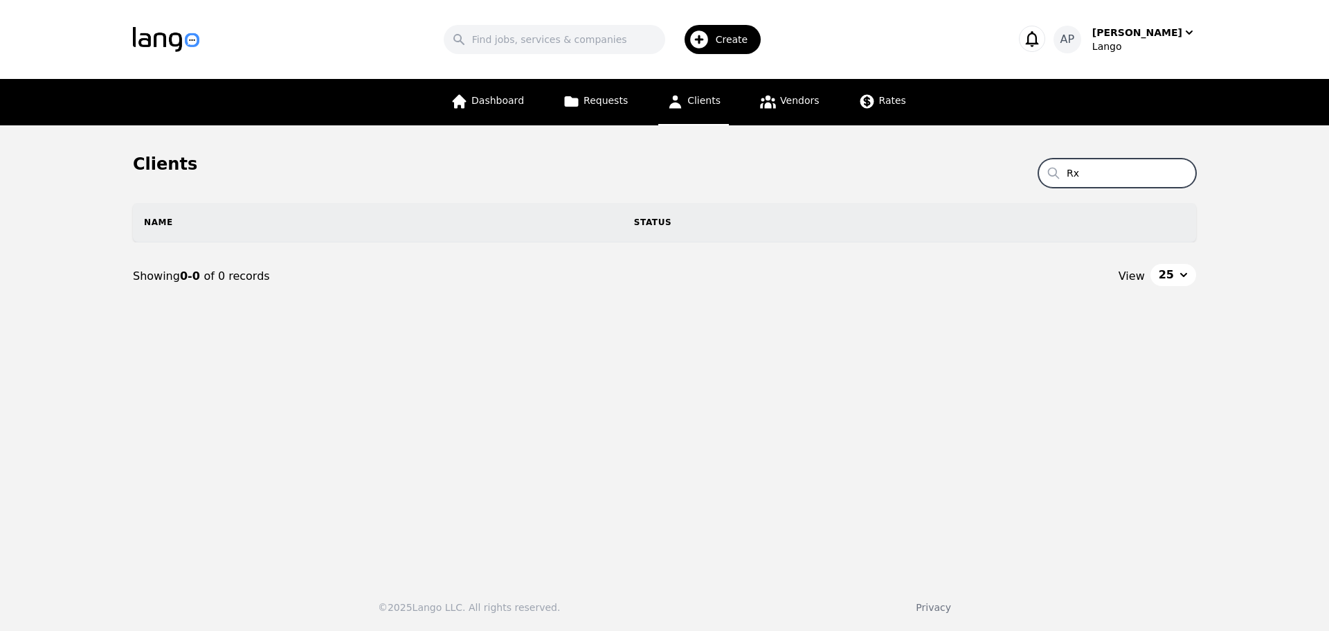
click at [1150, 174] on input "Rx" at bounding box center [1117, 172] width 158 height 29
type input "R"
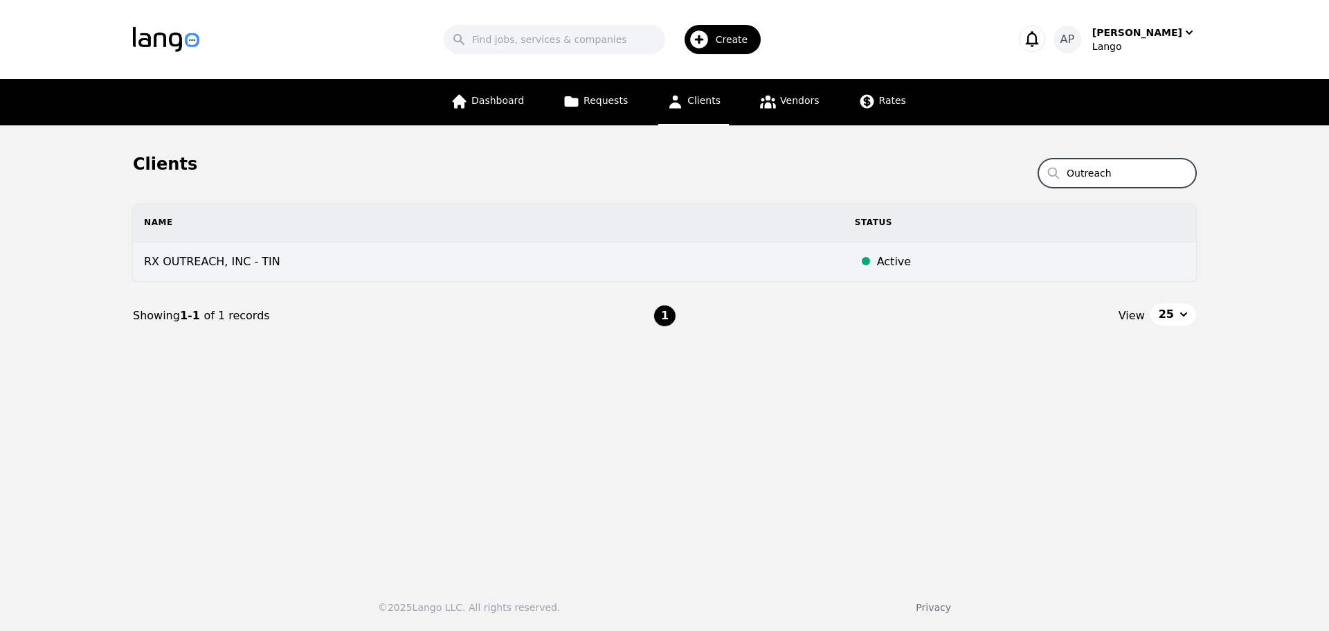
type input "Outreach"
click at [440, 255] on td "RX OUTREACH, INC - TIN" at bounding box center [488, 261] width 711 height 39
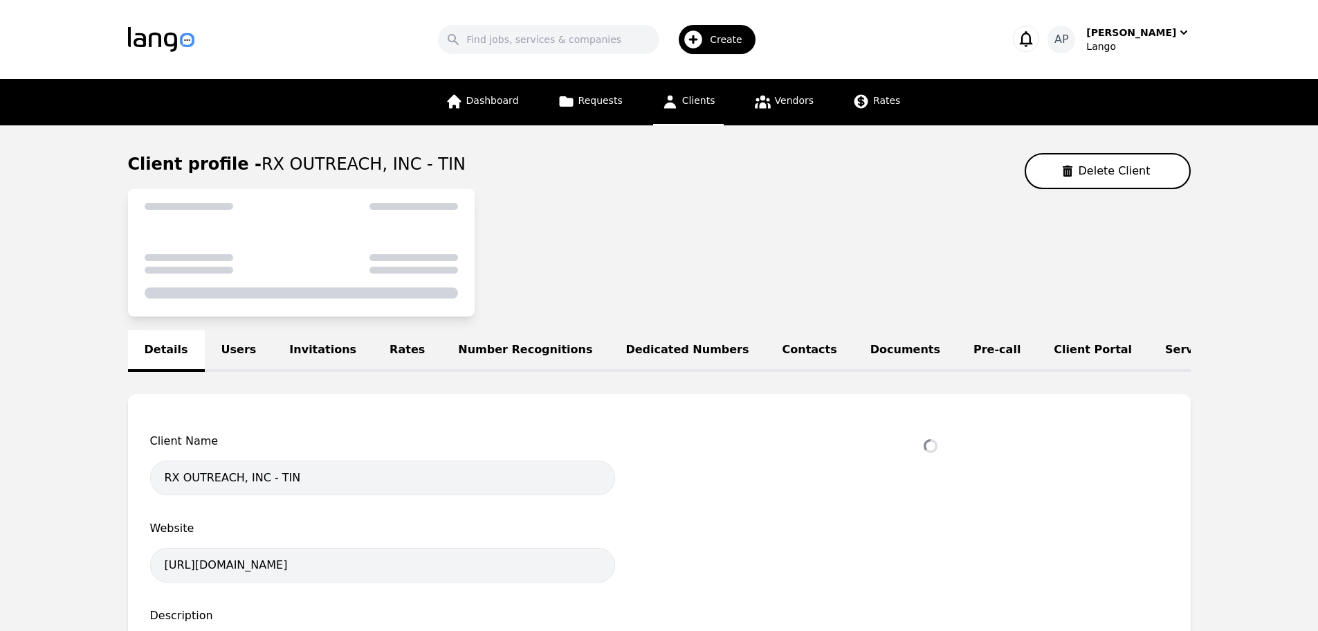
select select "active"
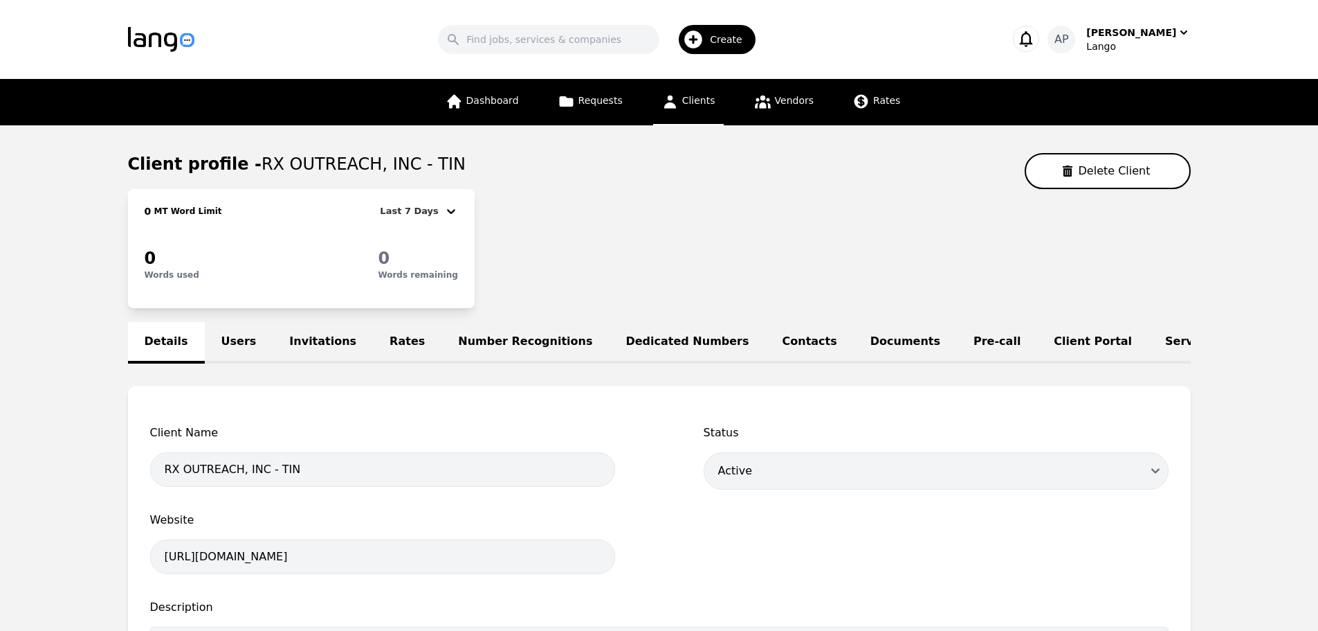
click at [389, 346] on link "Rates" at bounding box center [407, 343] width 69 height 42
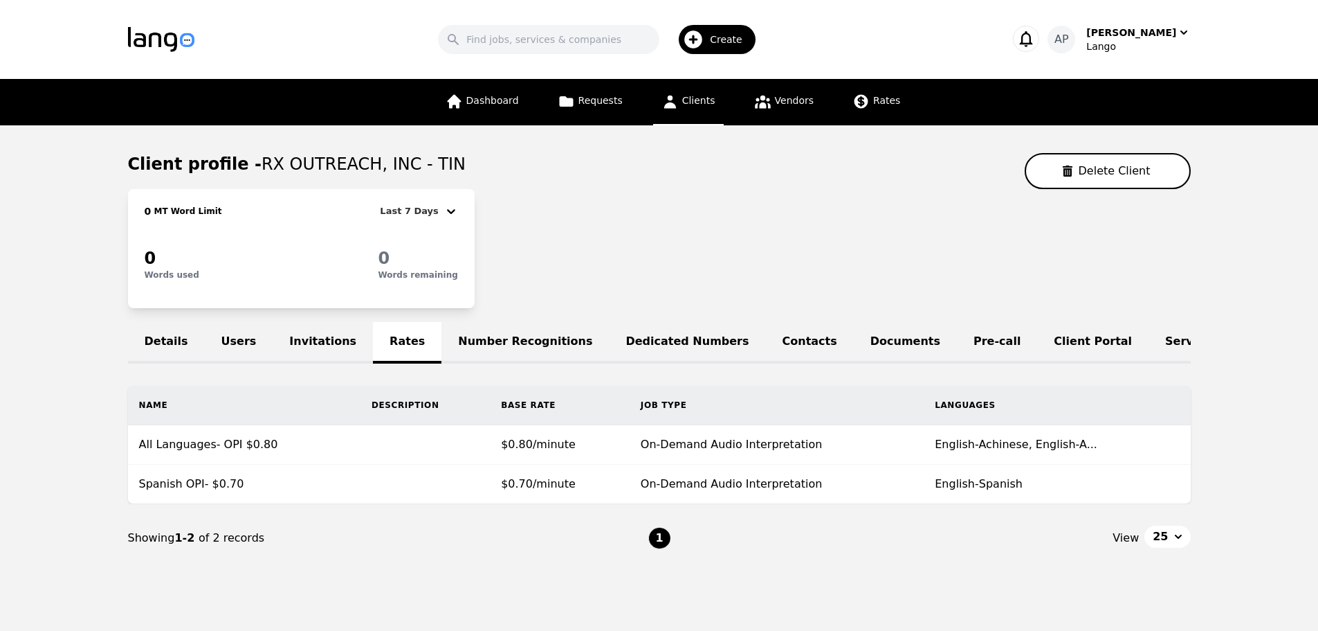
click at [683, 89] on link "Clients" at bounding box center [688, 102] width 71 height 46
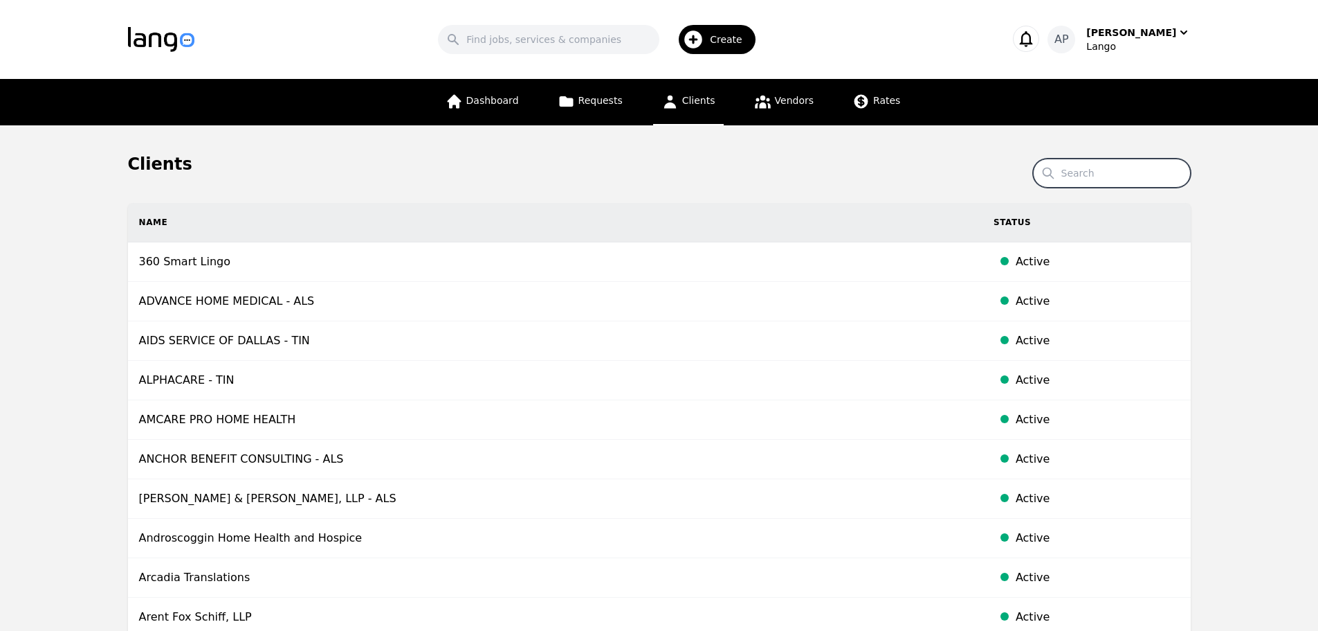
click at [1123, 179] on input "Search" at bounding box center [1112, 172] width 158 height 29
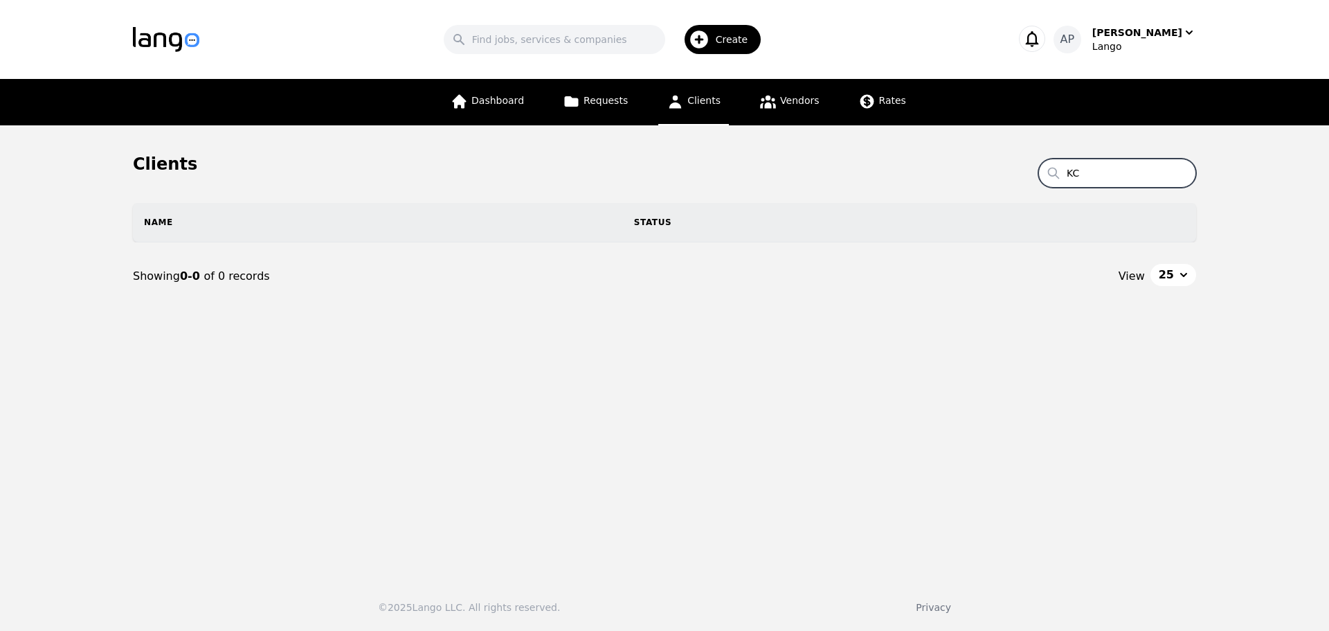
type input "K"
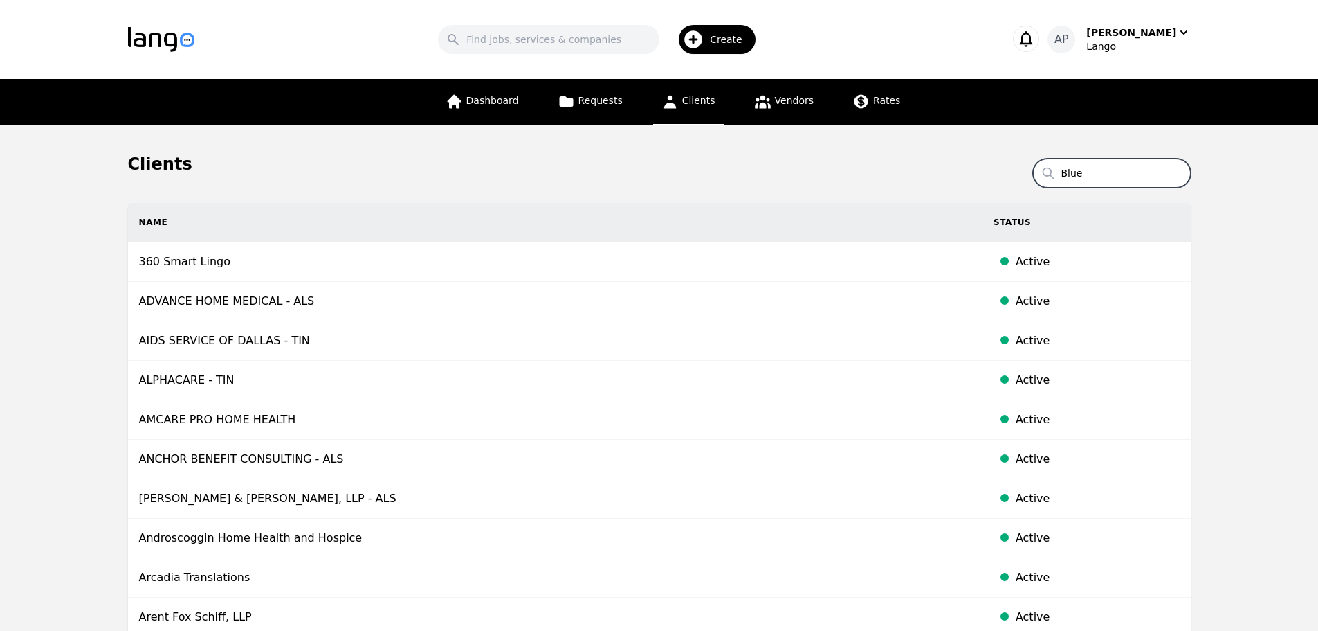
type input "Blue"
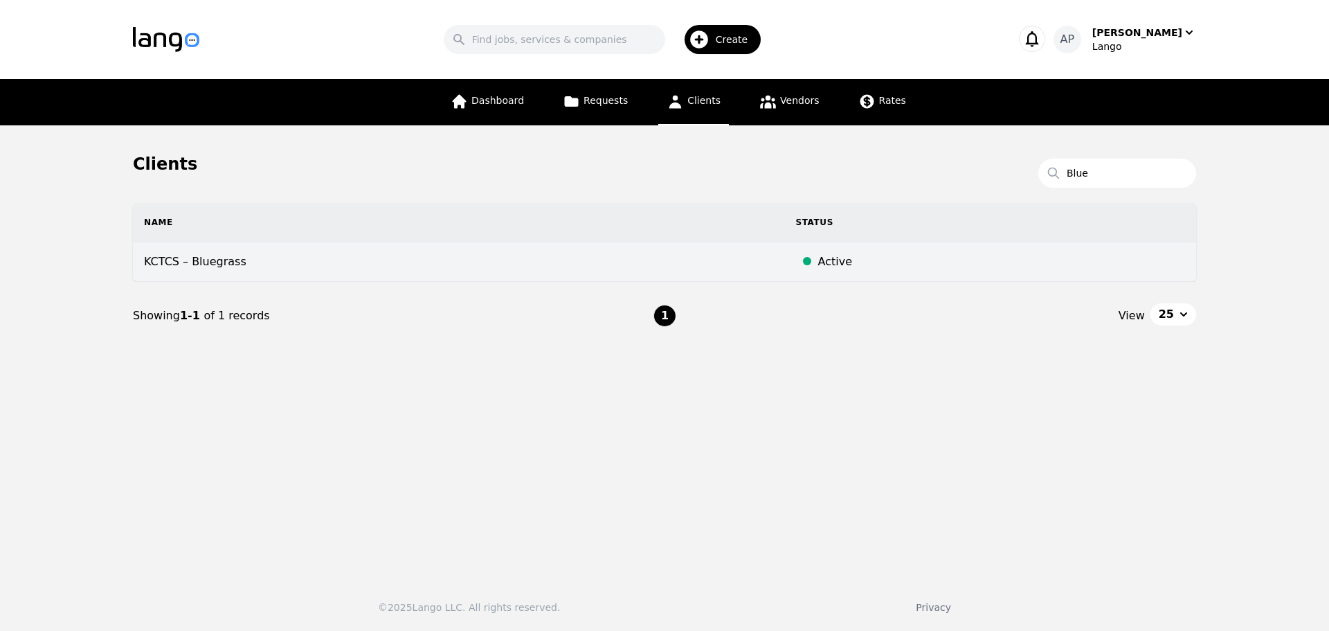
click at [349, 264] on td "KCTCS – Bluegrass" at bounding box center [459, 261] width 652 height 39
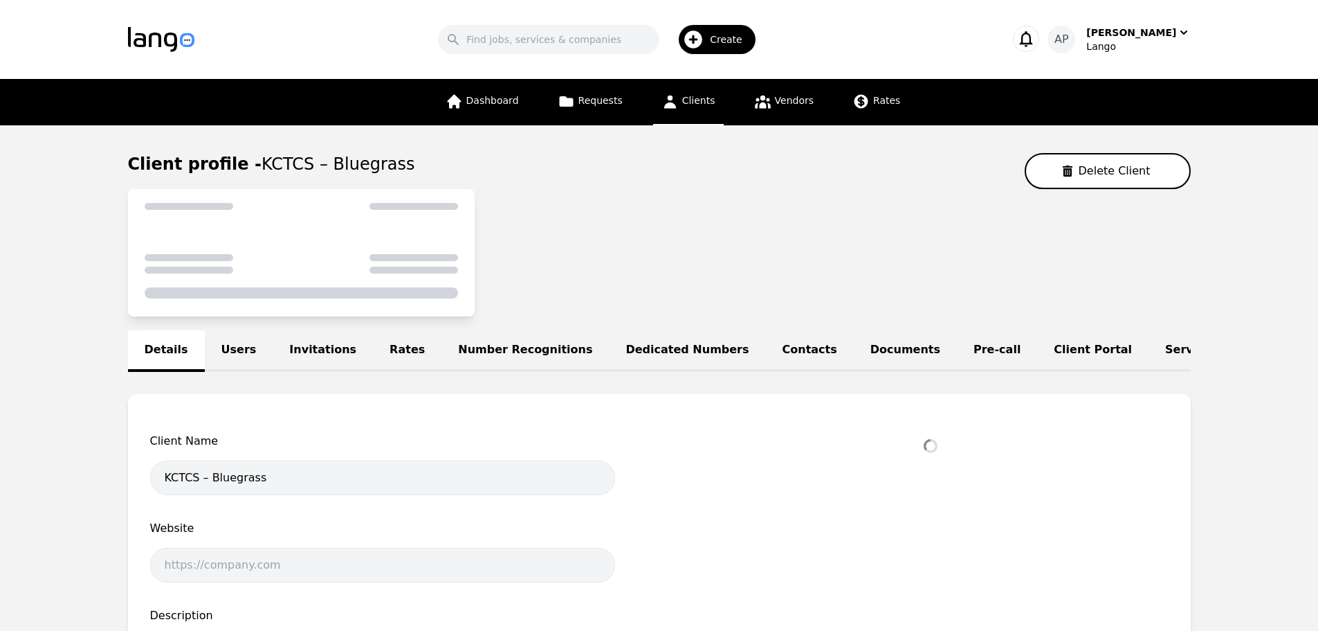
select select "active"
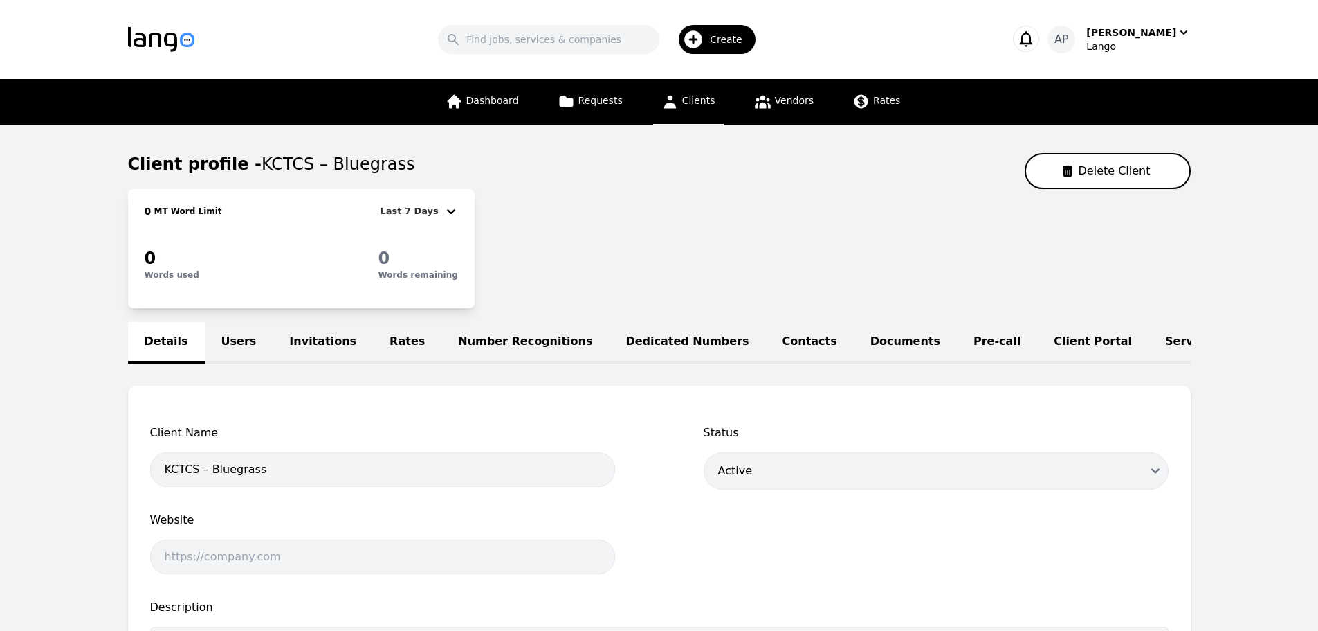
click at [380, 342] on link "Rates" at bounding box center [407, 343] width 69 height 42
